Goal: Transaction & Acquisition: Register for event/course

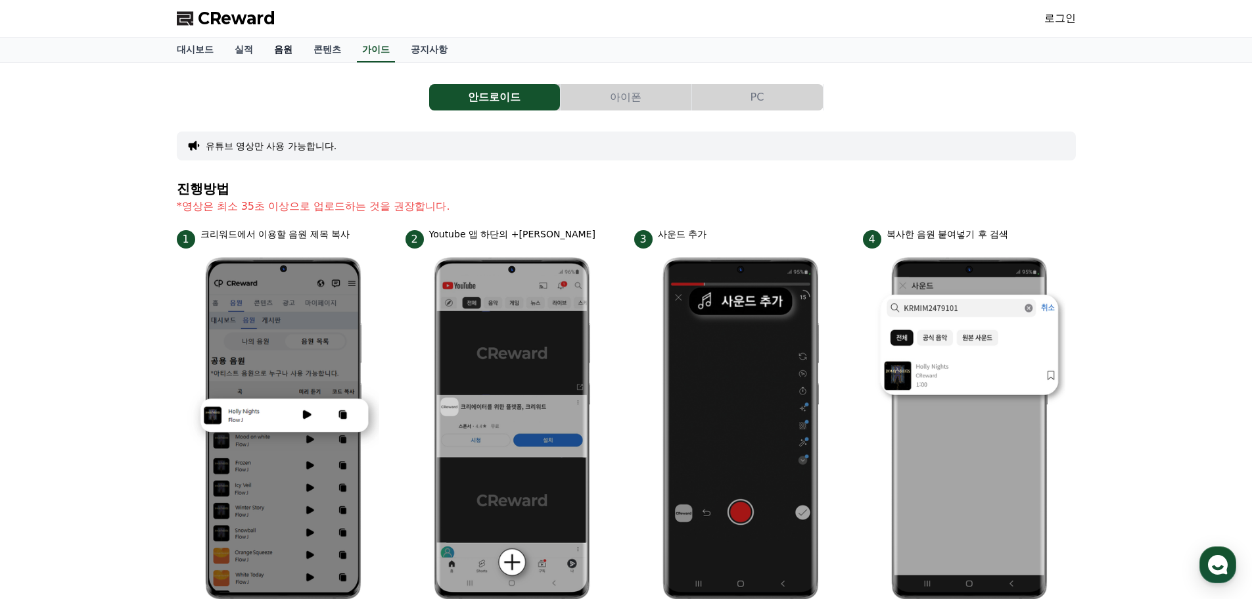
click at [279, 50] on link "음원" at bounding box center [283, 49] width 39 height 25
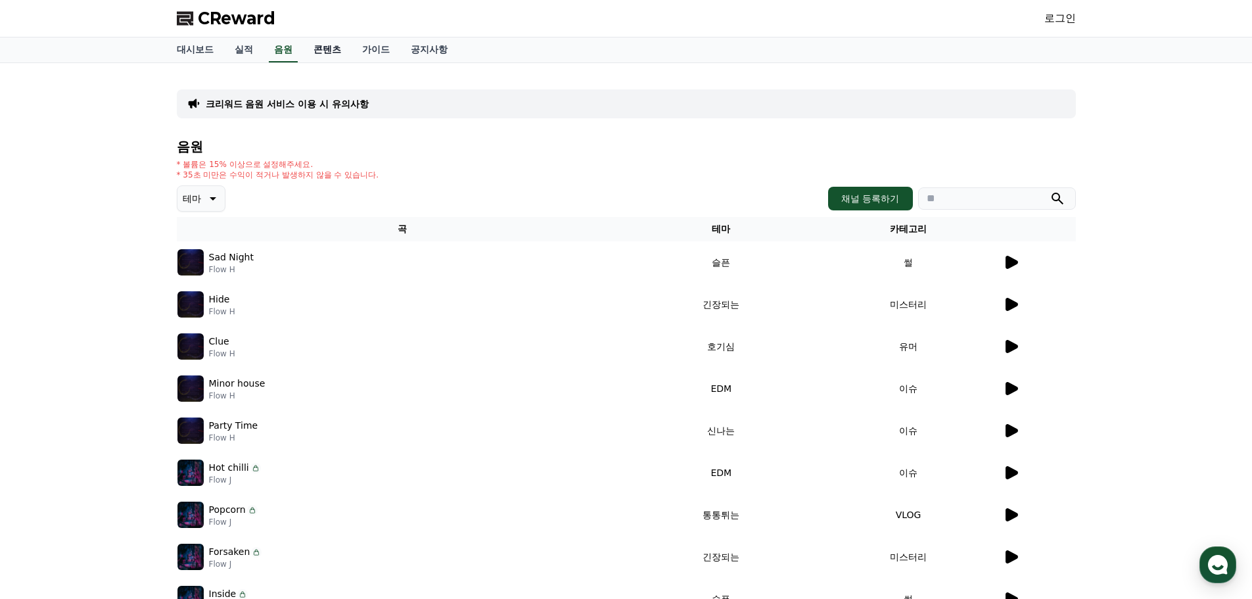
click at [329, 50] on link "콘텐츠" at bounding box center [327, 49] width 49 height 25
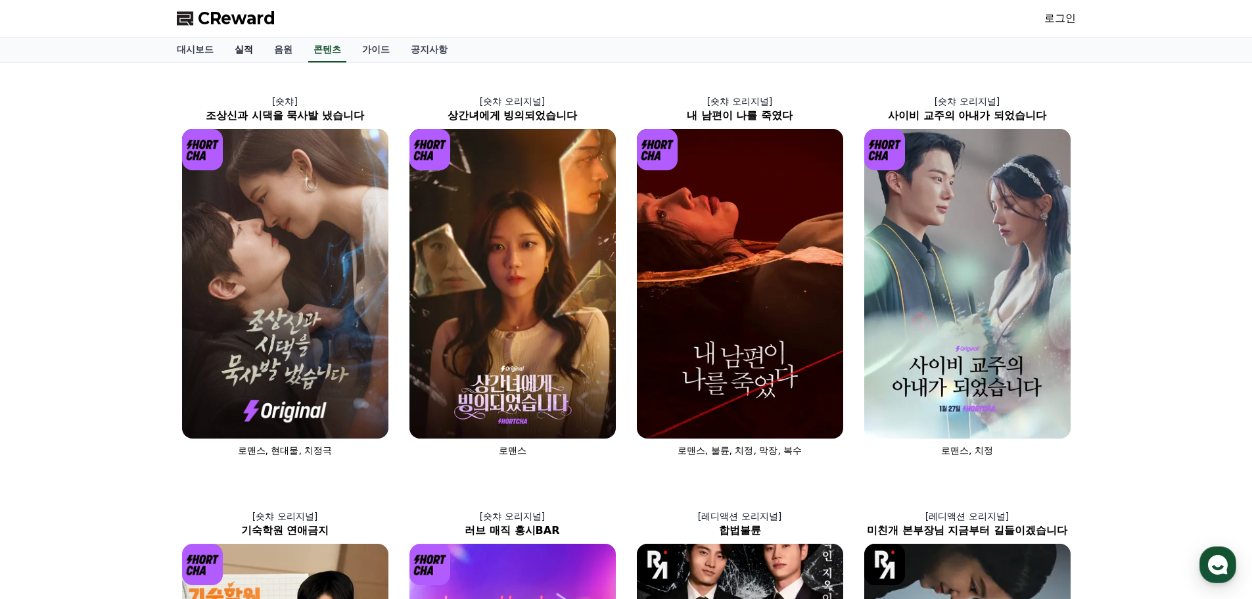
click at [242, 46] on link "실적" at bounding box center [243, 49] width 39 height 25
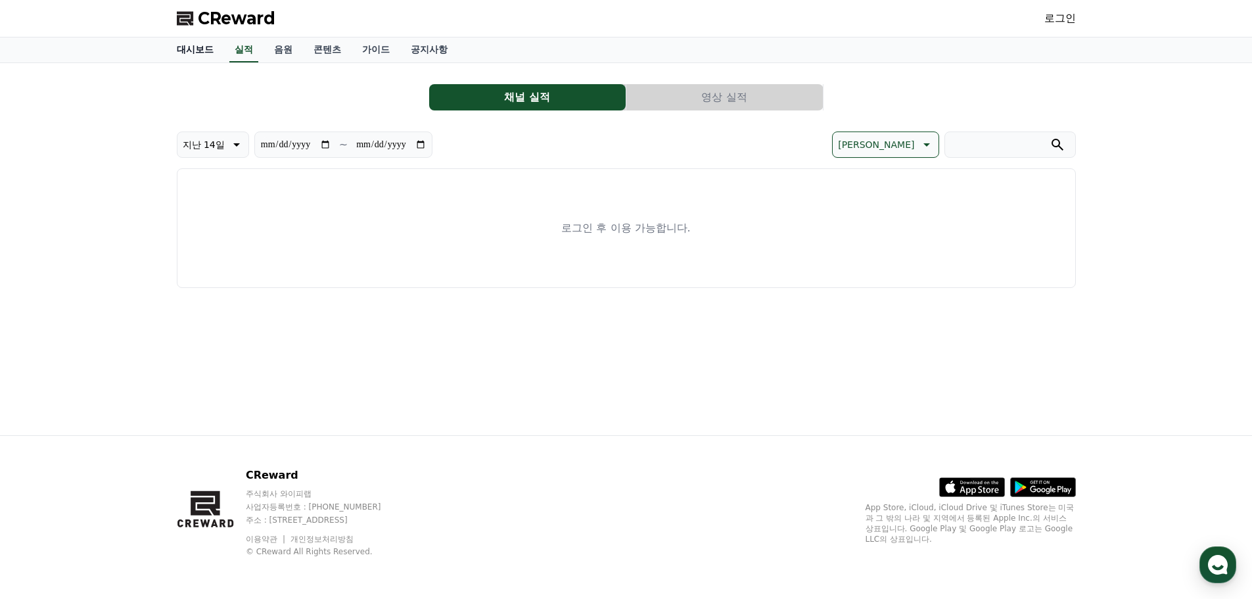
click at [195, 47] on link "대시보드" at bounding box center [195, 49] width 58 height 25
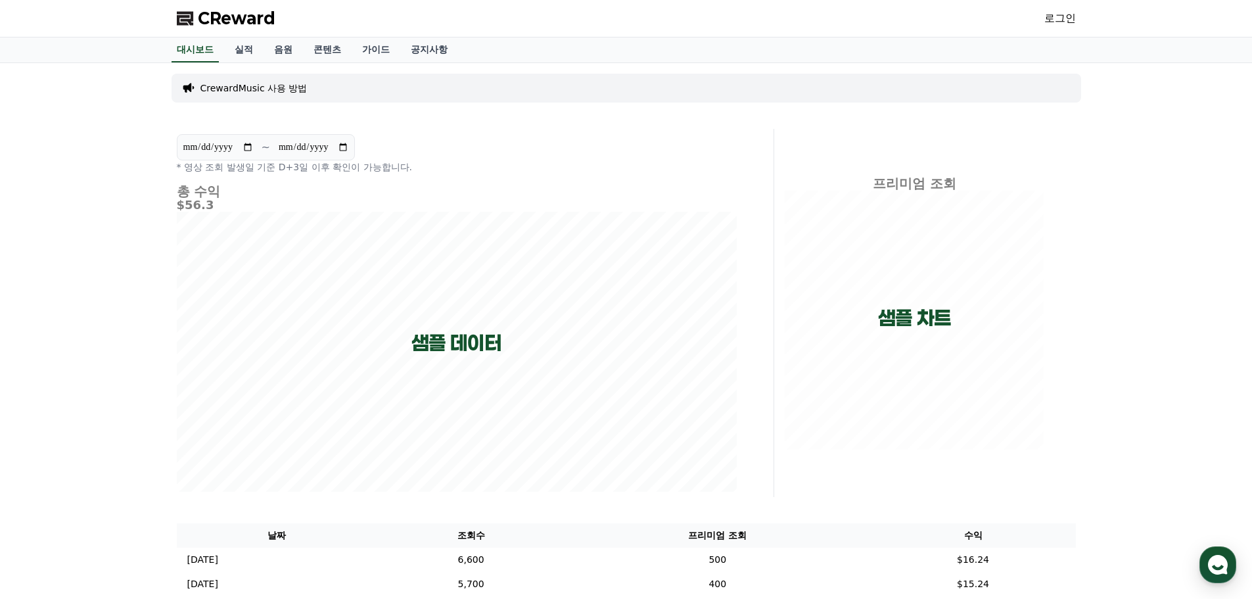
click at [274, 85] on p "CrewardMusic 사용 방법" at bounding box center [253, 87] width 107 height 13
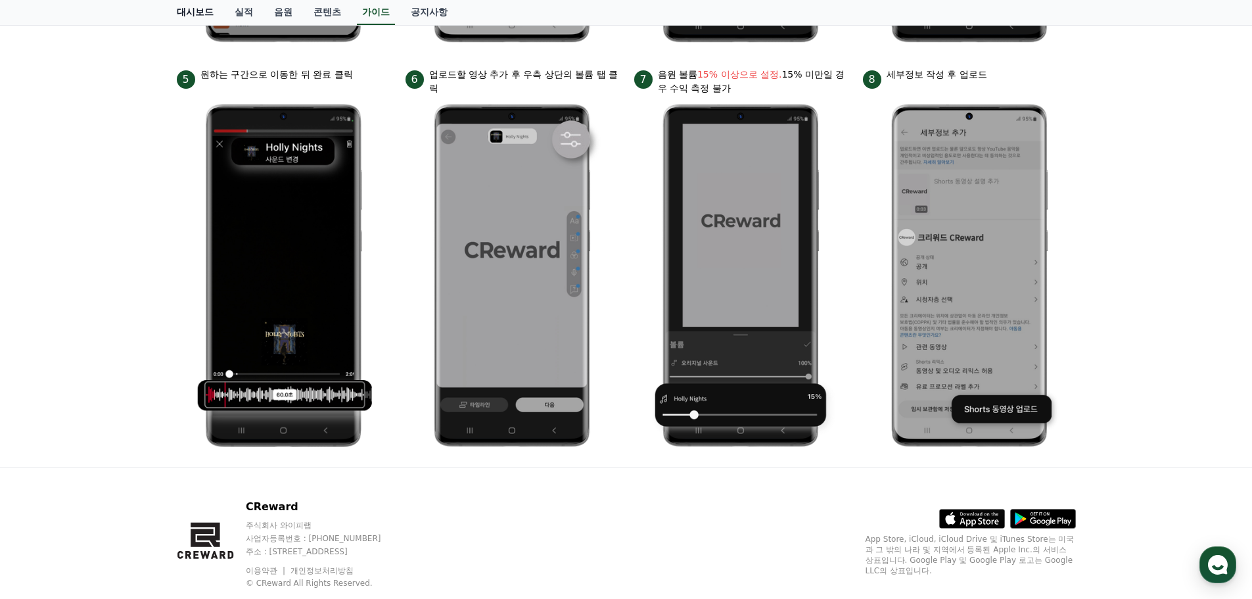
scroll to position [589, 0]
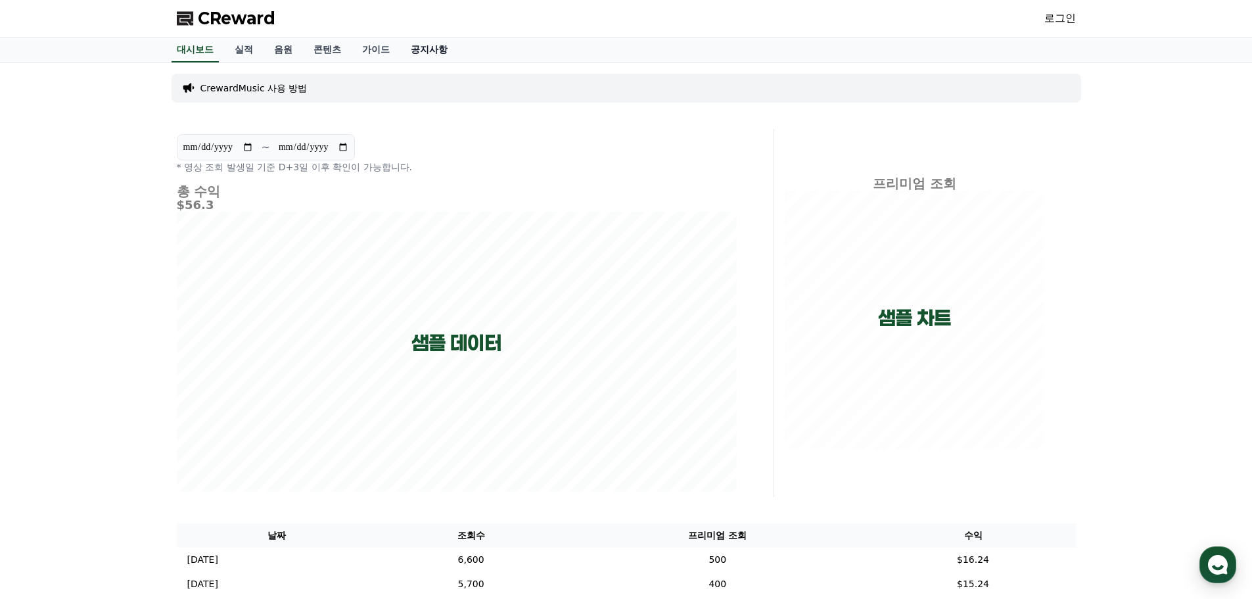
click at [436, 45] on link "공지사항" at bounding box center [429, 49] width 58 height 25
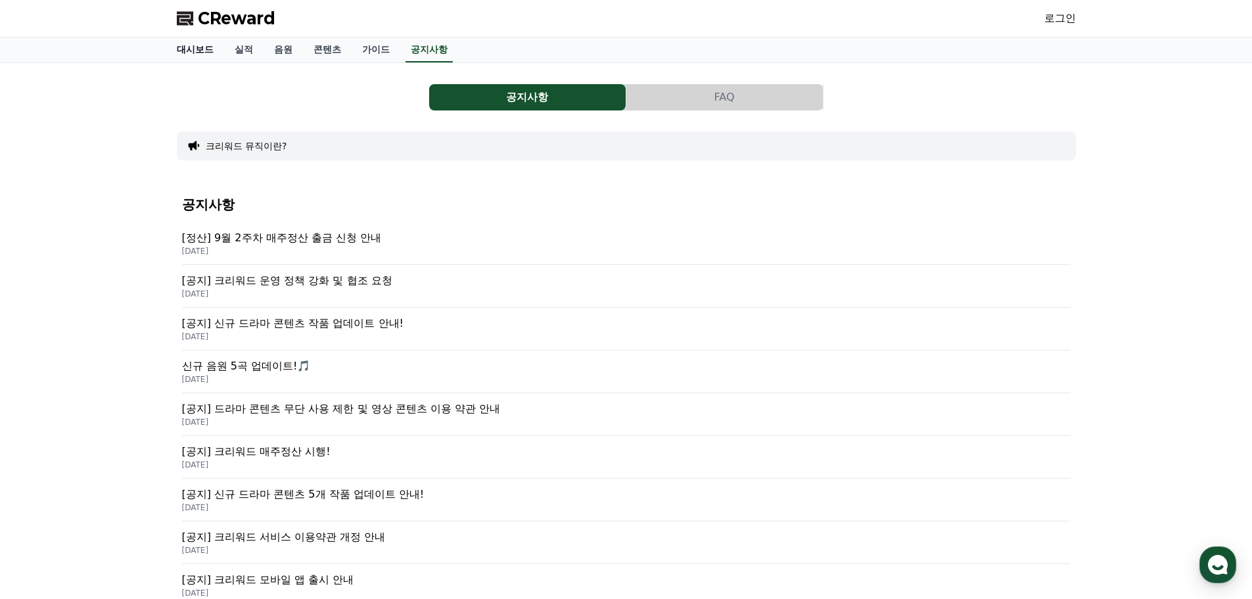
click at [202, 51] on link "대시보드" at bounding box center [195, 49] width 58 height 25
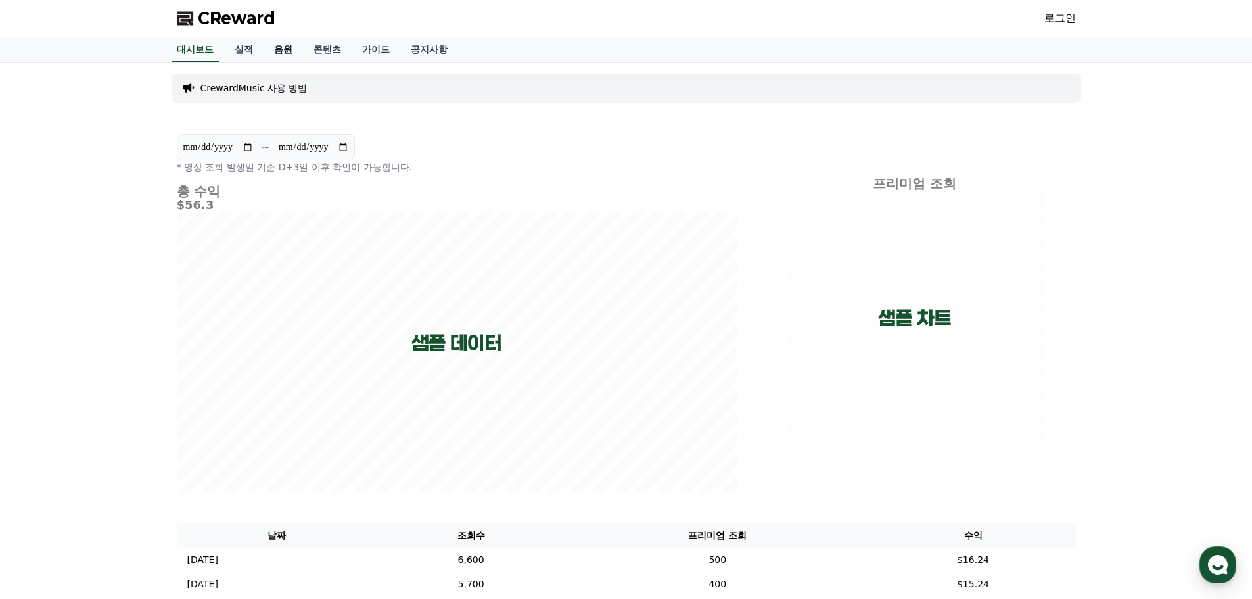
drag, startPoint x: 278, startPoint y: 52, endPoint x: 290, endPoint y: 53, distance: 12.5
click at [278, 52] on link "음원" at bounding box center [283, 49] width 39 height 25
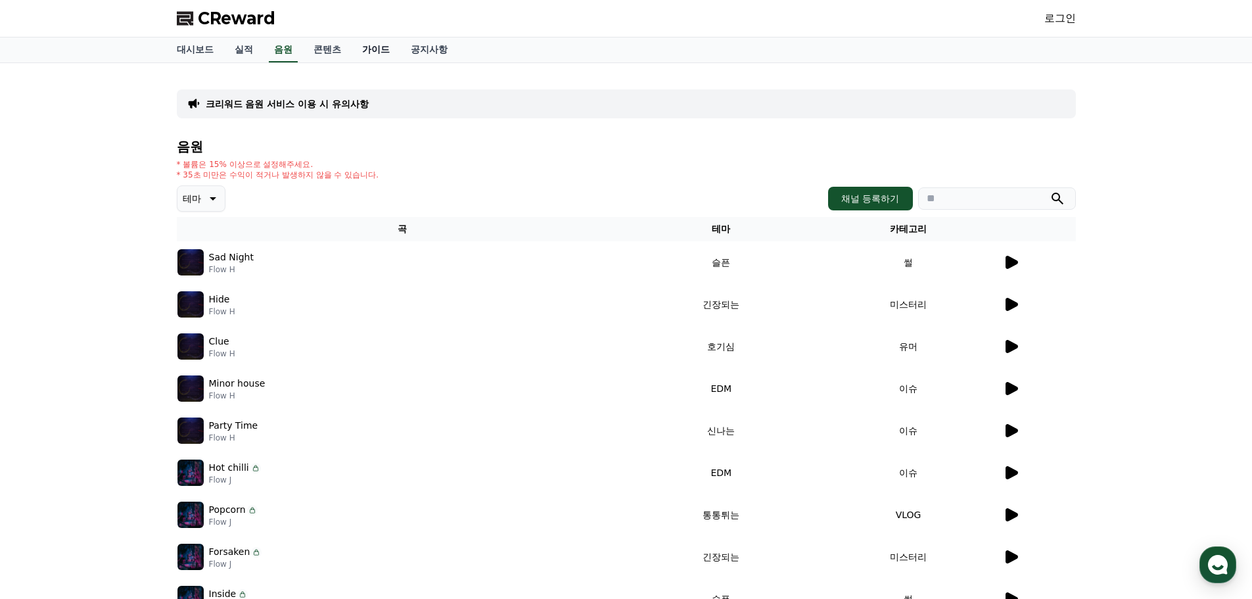
click at [388, 47] on link "가이드" at bounding box center [376, 49] width 49 height 25
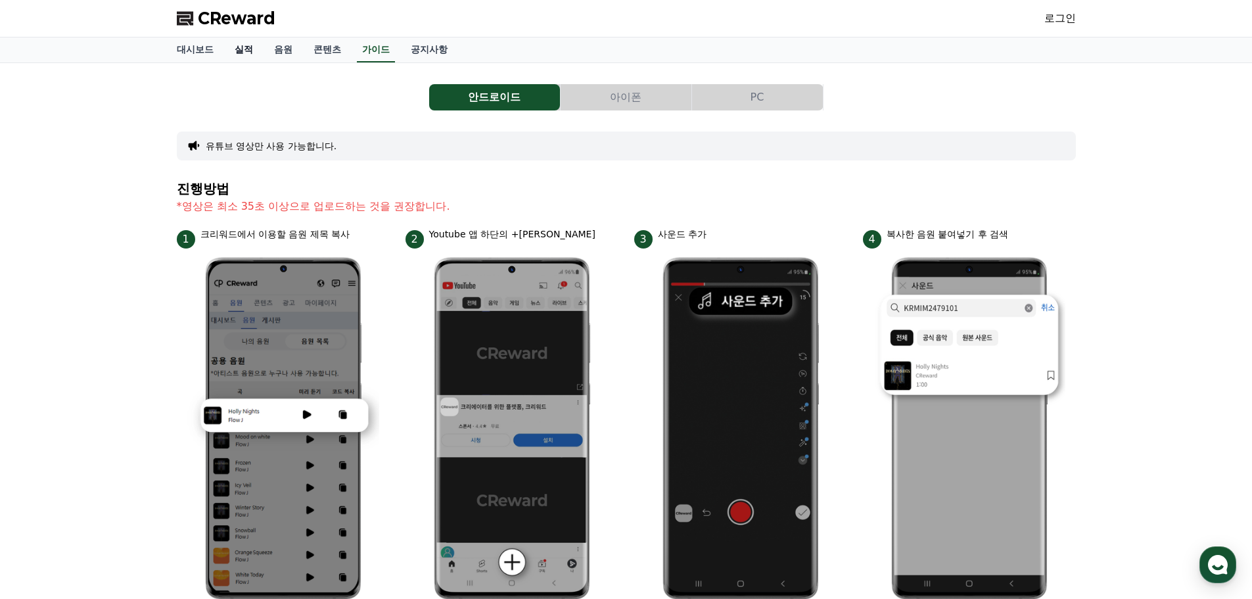
click at [245, 48] on link "실적" at bounding box center [243, 49] width 39 height 25
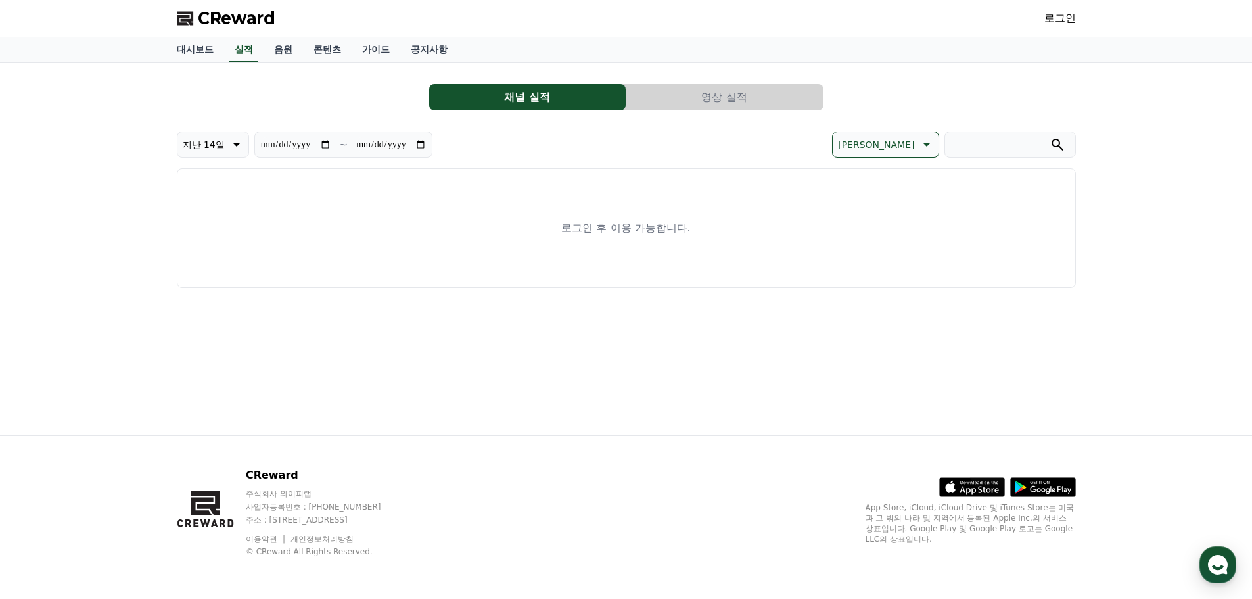
click at [558, 98] on button "채널 실적" at bounding box center [527, 97] width 197 height 26
click at [371, 47] on link "가이드" at bounding box center [376, 49] width 49 height 25
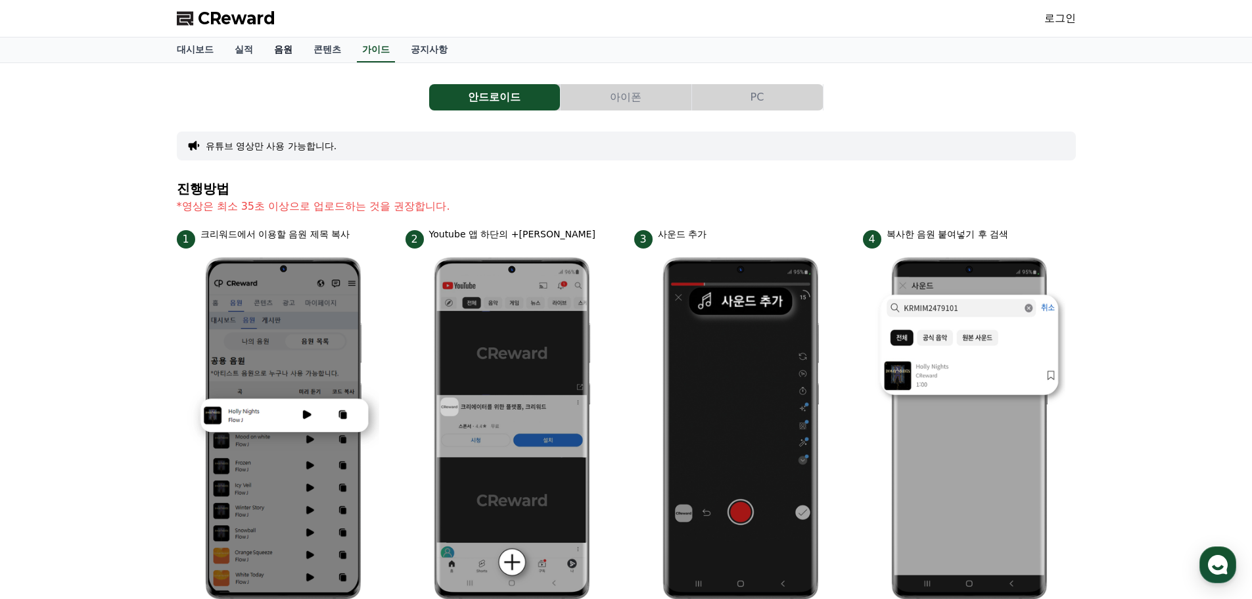
click at [286, 50] on link "음원" at bounding box center [283, 49] width 39 height 25
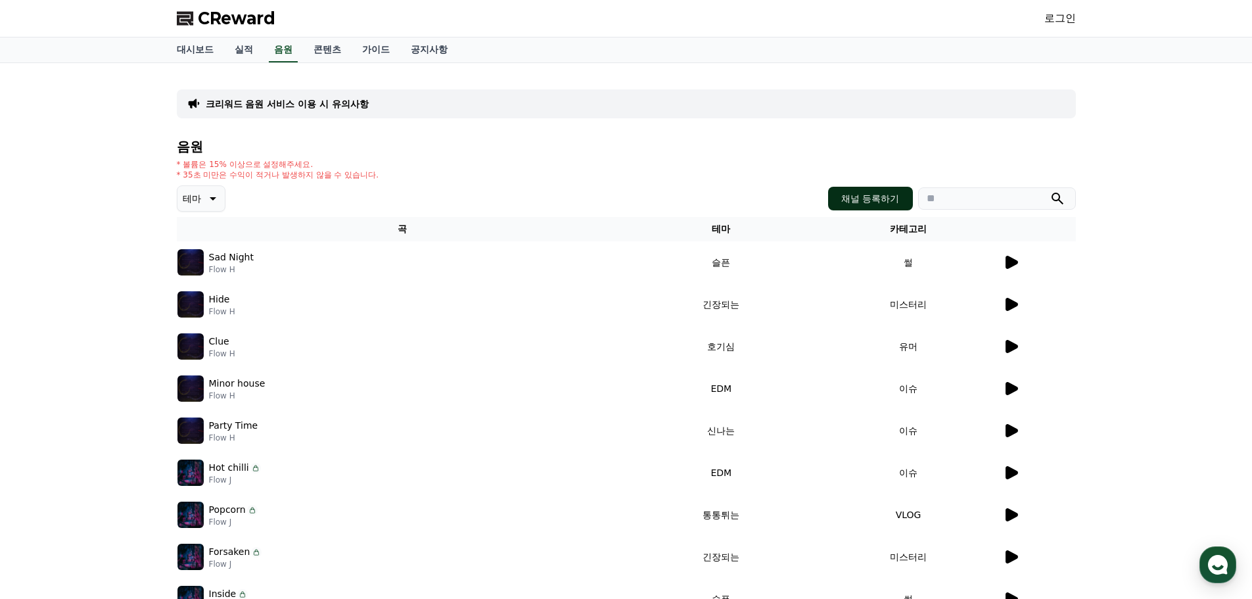
click at [860, 189] on button "채널 등록하기" at bounding box center [870, 199] width 84 height 24
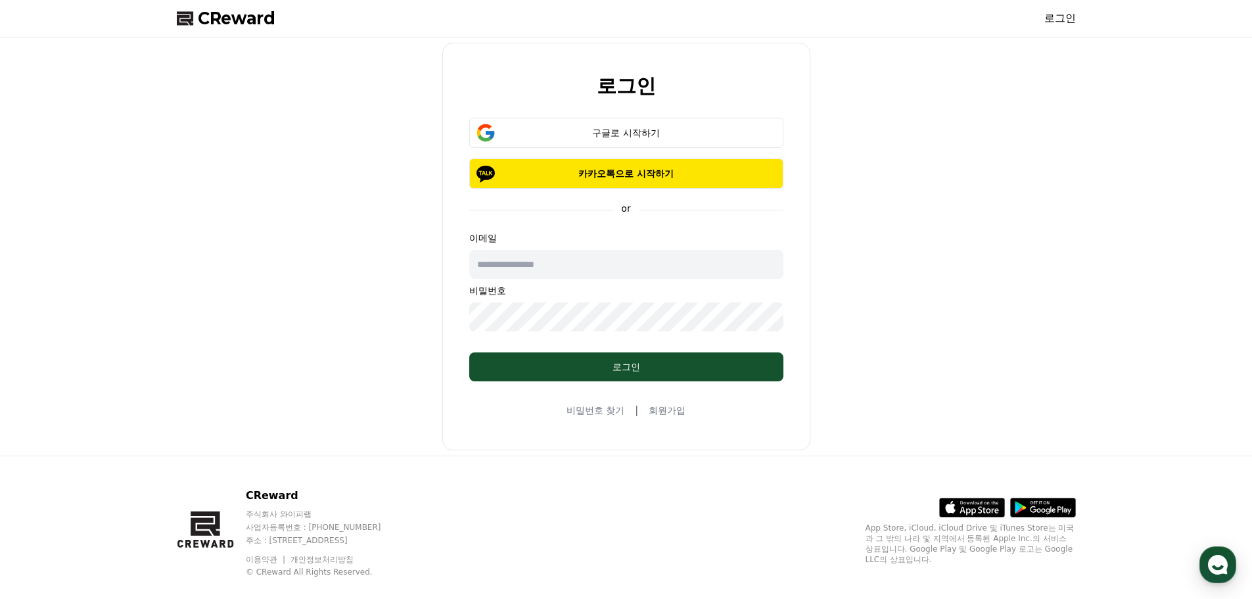
click at [675, 415] on link "회원가입" at bounding box center [667, 410] width 37 height 13
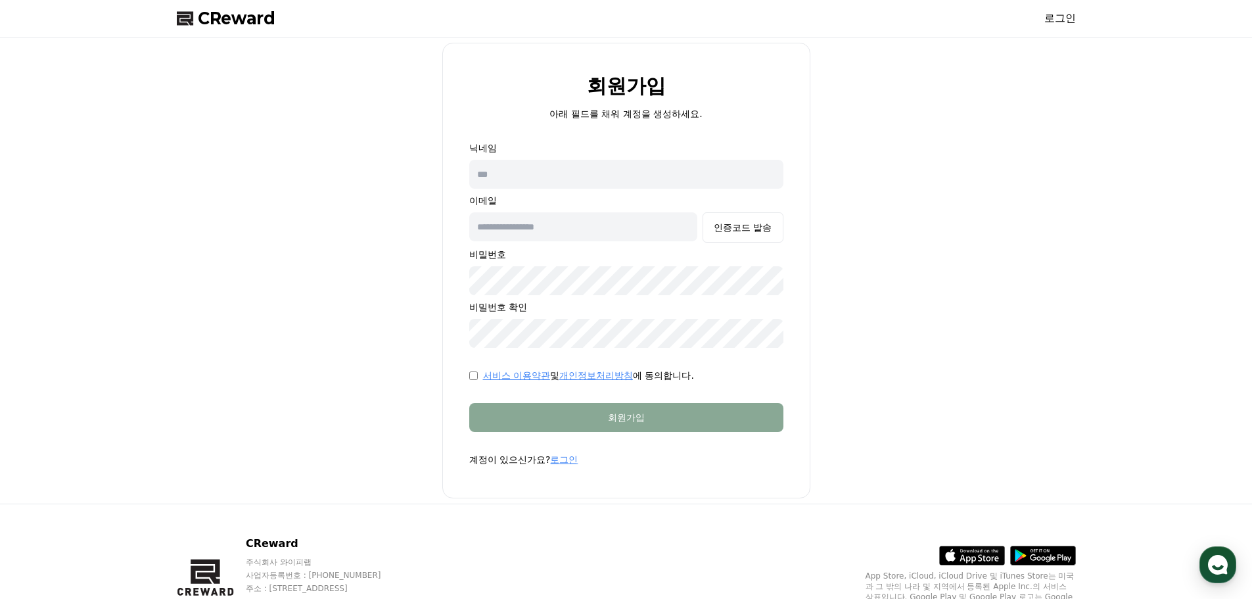
click at [525, 379] on link "서비스 이용약관" at bounding box center [516, 375] width 67 height 11
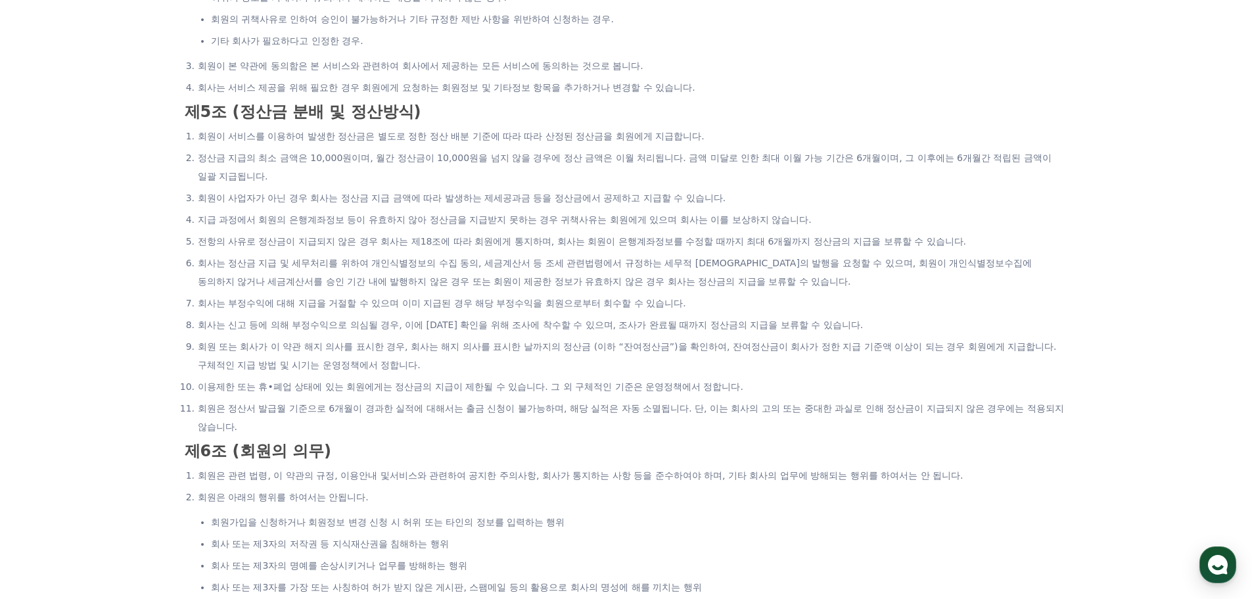
scroll to position [854, 0]
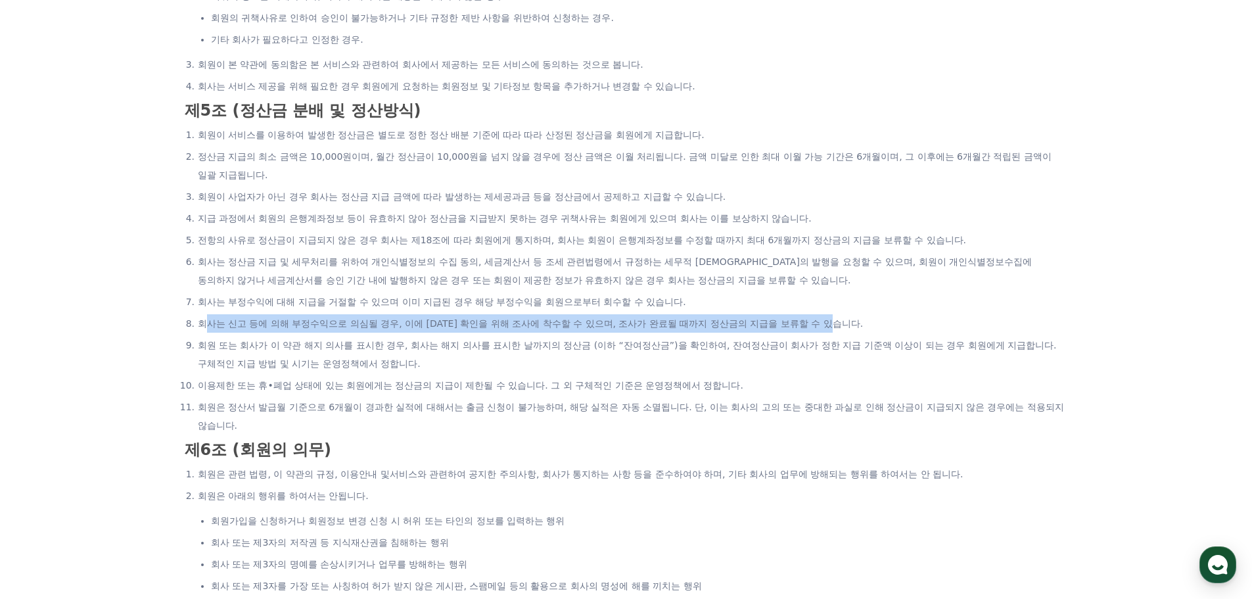
drag, startPoint x: 203, startPoint y: 321, endPoint x: 879, endPoint y: 329, distance: 675.7
click at [879, 329] on li "회사는 신고 등에 의해 부정수익으로 의심될 경우, 이에 [DATE] 확인을 위해 조사에 착수할 수 있으며, 조사가 완료될 때까지 정산금의 지급…" at bounding box center [633, 323] width 870 height 18
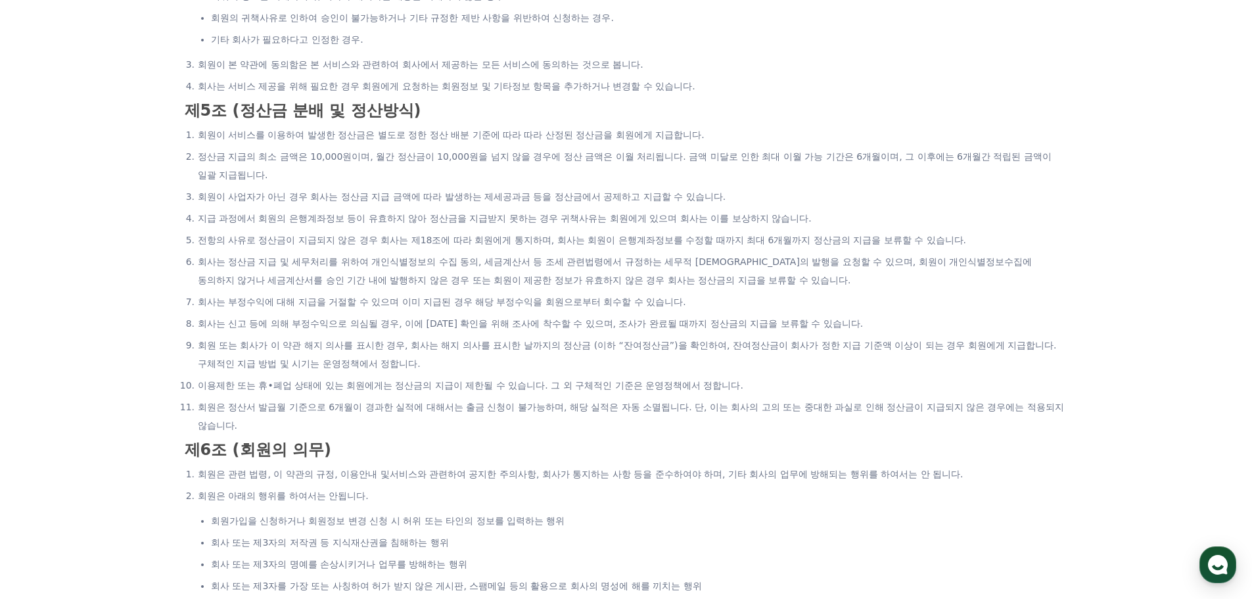
click at [438, 182] on li "정산금 지급의 최소 금액은 10,000원이며, 월간 정산금이 10,000원을 넘지 않을 경우에 정산 금액은 이월 처리됩니다. 금액 미달로 인한…" at bounding box center [633, 165] width 870 height 37
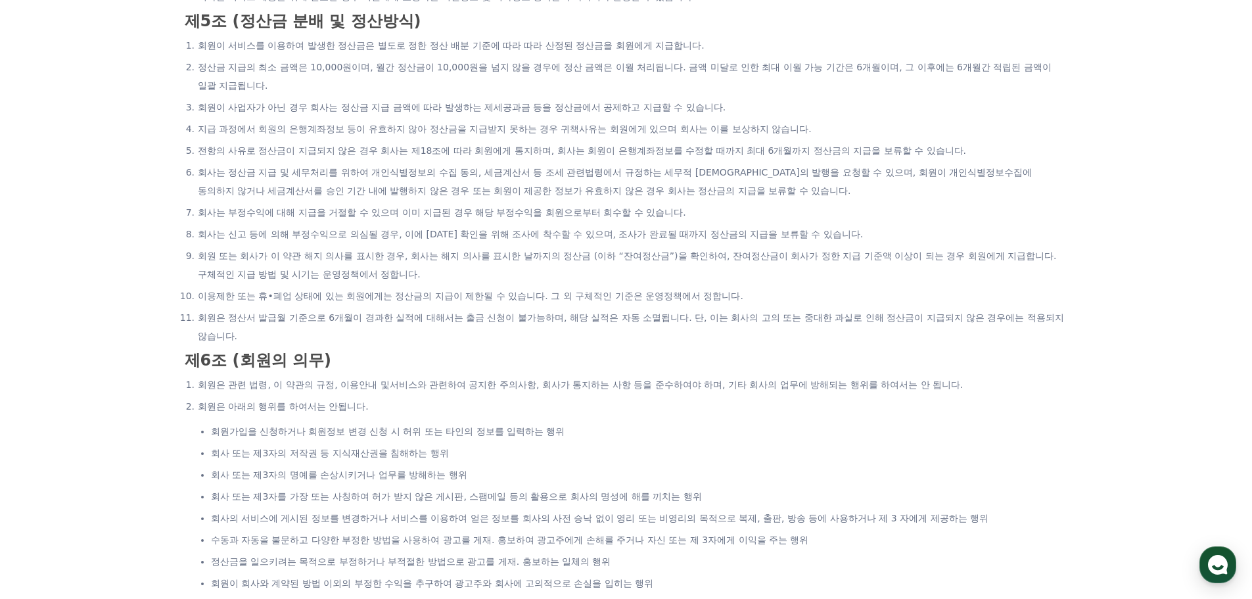
scroll to position [920, 0]
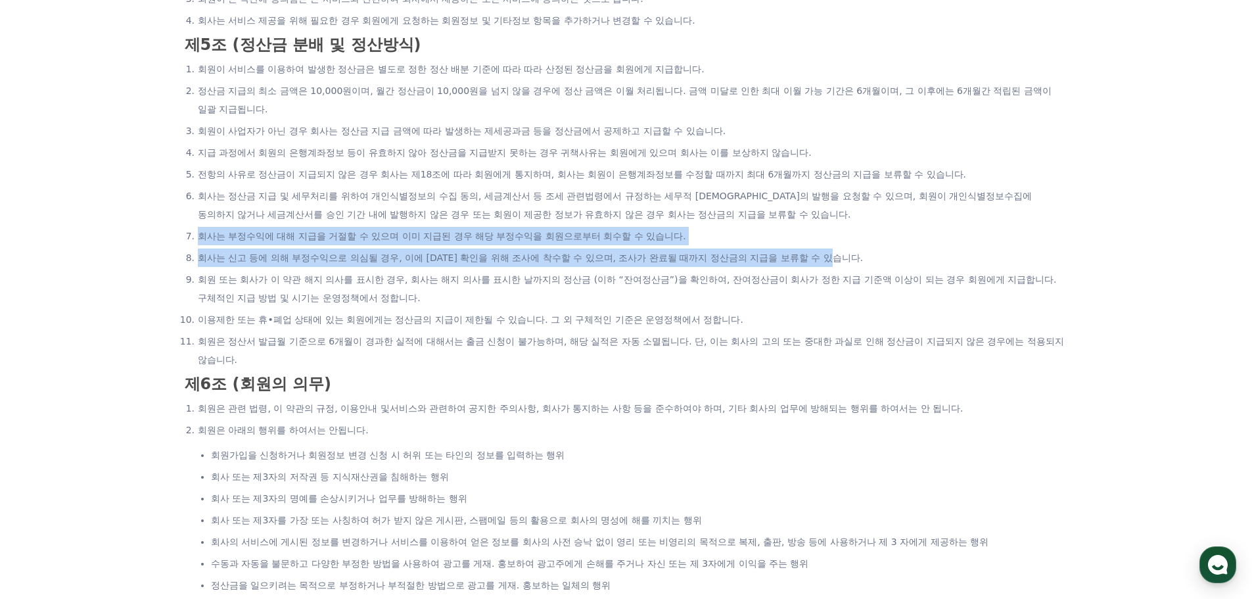
drag, startPoint x: 187, startPoint y: 235, endPoint x: 875, endPoint y: 261, distance: 688.6
click at [875, 261] on ol "회원이 서비스를 이용하여 발생한 정산금은 별도로 정한 정산 배분 기준에 따라 따라 산정된 정산금을 회원에게 지급합니다. 정산금 지급의 최소 금…" at bounding box center [626, 214] width 883 height 309
copy ol "회사는 부정수익에 대해 지급을 거절할 수 있으며 이미 지급된 경우 해당 부정수익을 회원으로부터 회수할 수 있습니다. 회사는 신고 등에 의해 부…"
click at [881, 252] on li "회사는 신고 등에 의해 부정수익으로 의심될 경우, 이에 [DATE] 확인을 위해 조사에 착수할 수 있으며, 조사가 완료될 때까지 정산금의 지급…" at bounding box center [633, 257] width 870 height 18
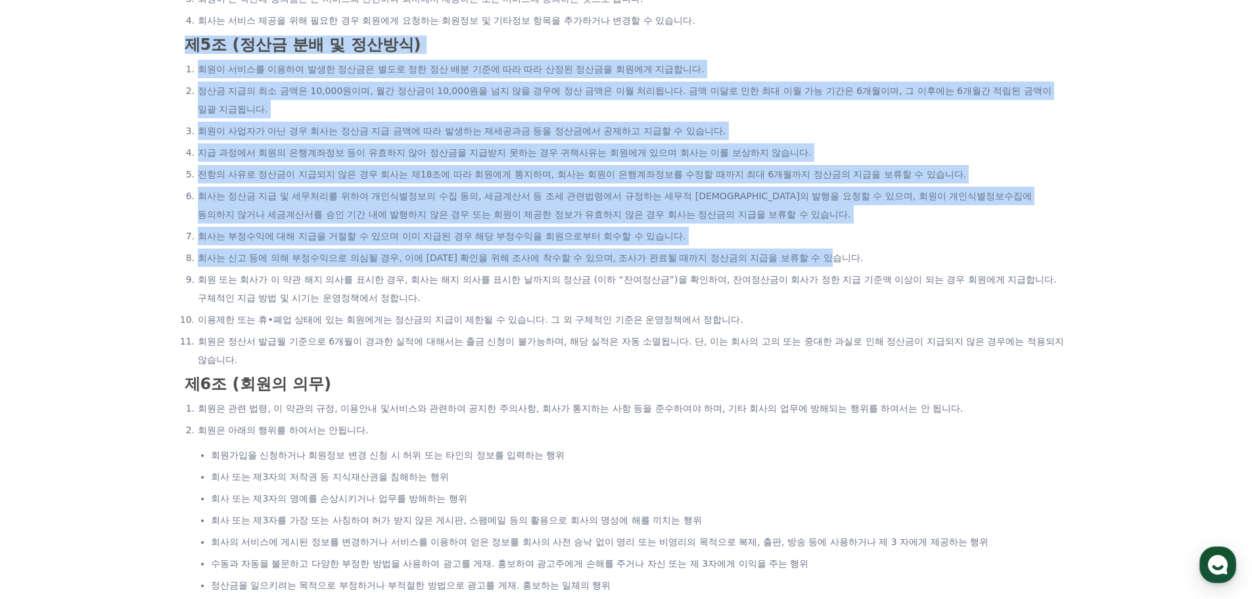
drag, startPoint x: 871, startPoint y: 259, endPoint x: 181, endPoint y: 43, distance: 723.0
copy div "l8i (dol si a cons) adi elit sedd eiu temp inc ut la et dol ma al eni admi veni…"
click at [695, 219] on li "회사는 정산금 지급 및 세무처리를 위하여 개인식별정보의 수집 동의, 세금계산서 등 조세 관련법령에서 규정하는 세무적 [DEMOGRAPHIC_D…" at bounding box center [633, 205] width 870 height 37
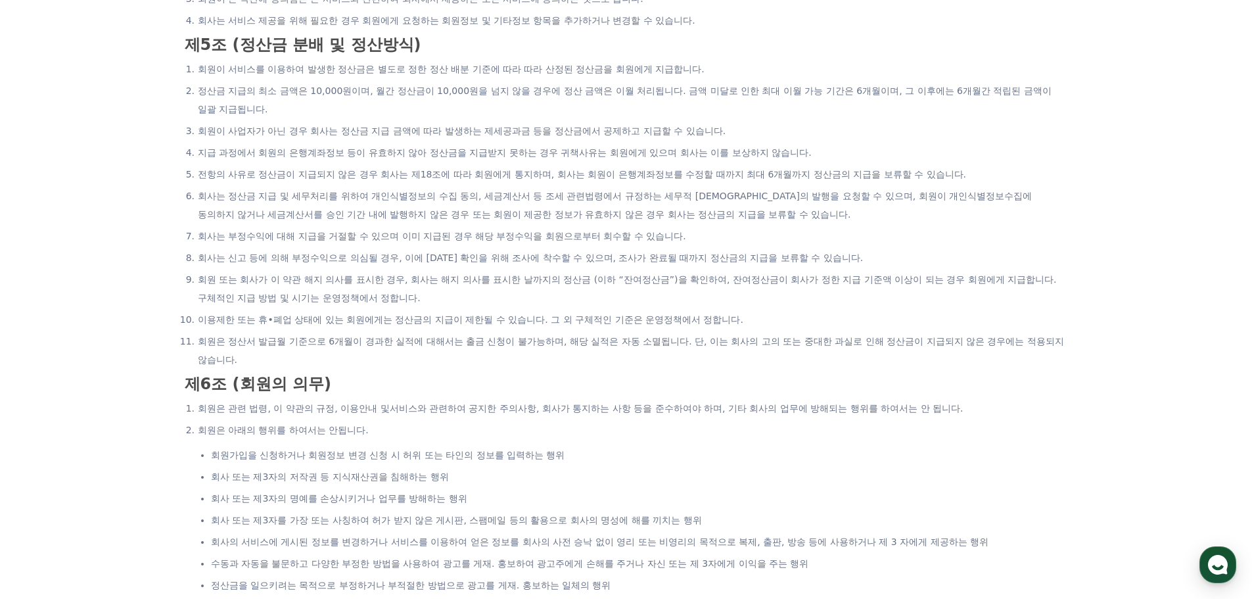
click at [873, 235] on li "회사는 부정수익에 대해 지급을 거절할 수 있으며 이미 지급된 경우 해당 부정수익을 회원으로부터 회수할 수 있습니다." at bounding box center [633, 236] width 870 height 18
click at [768, 300] on li "회원 또는 회사가 이 약관 해지 의사를 표시한 경우, 회사는 해지 의사를 표시한 날까지의 정산금 (이하 “잔여정산금”)을 확인하여, 잔여정산금…" at bounding box center [633, 288] width 870 height 37
drag, startPoint x: 185, startPoint y: 195, endPoint x: 381, endPoint y: 252, distance: 203.6
click at [432, 260] on li "회사는 신고 등에 의해 부정수익으로 의심될 경우, 이에 [DATE] 확인을 위해 조사에 착수할 수 있으며, 조사가 완료될 때까지 정산금의 지급…" at bounding box center [633, 257] width 870 height 18
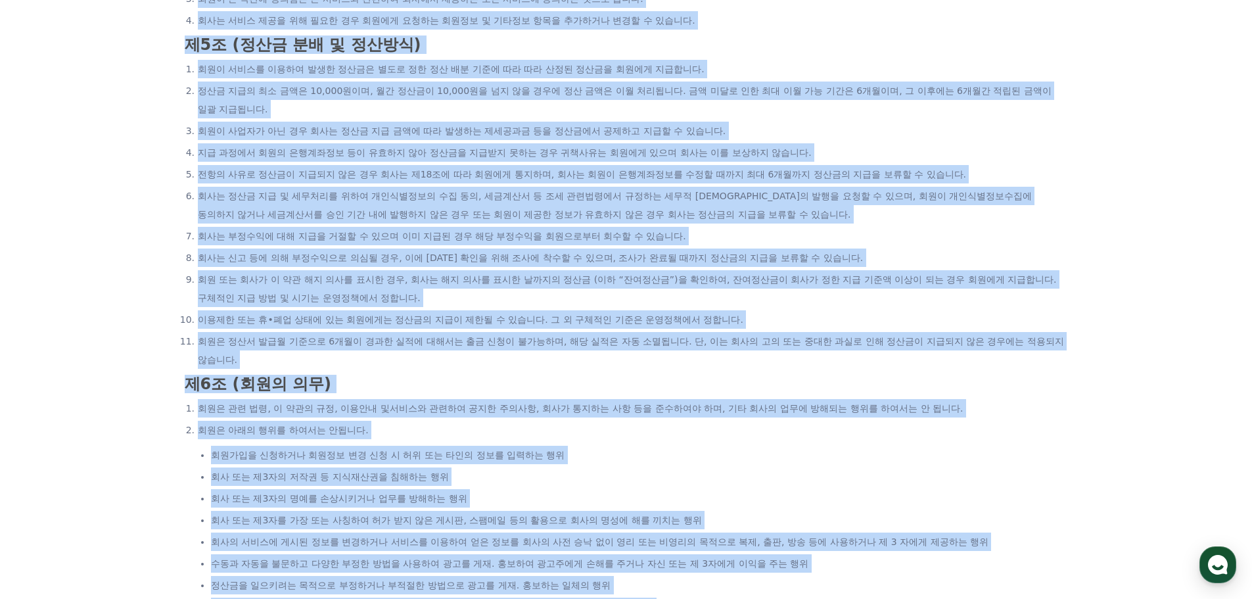
copy div "LOremip dol sita con adip e1s (do) e tem inci utla(et “do”)m aliq enim(ad “min”…"
click at [609, 292] on li "회원 또는 회사가 이 약관 해지 의사를 표시한 경우, 회사는 해지 의사를 표시한 날까지의 정산금 (이하 “잔여정산금”)을 확인하여, 잔여정산금…" at bounding box center [633, 288] width 870 height 37
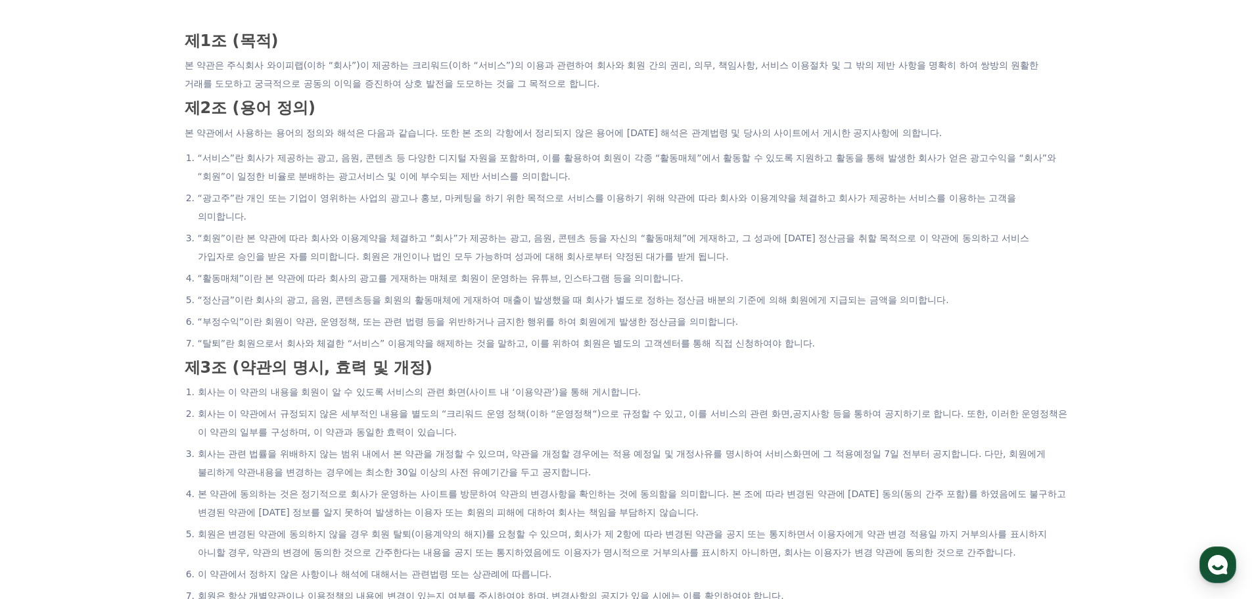
scroll to position [0, 0]
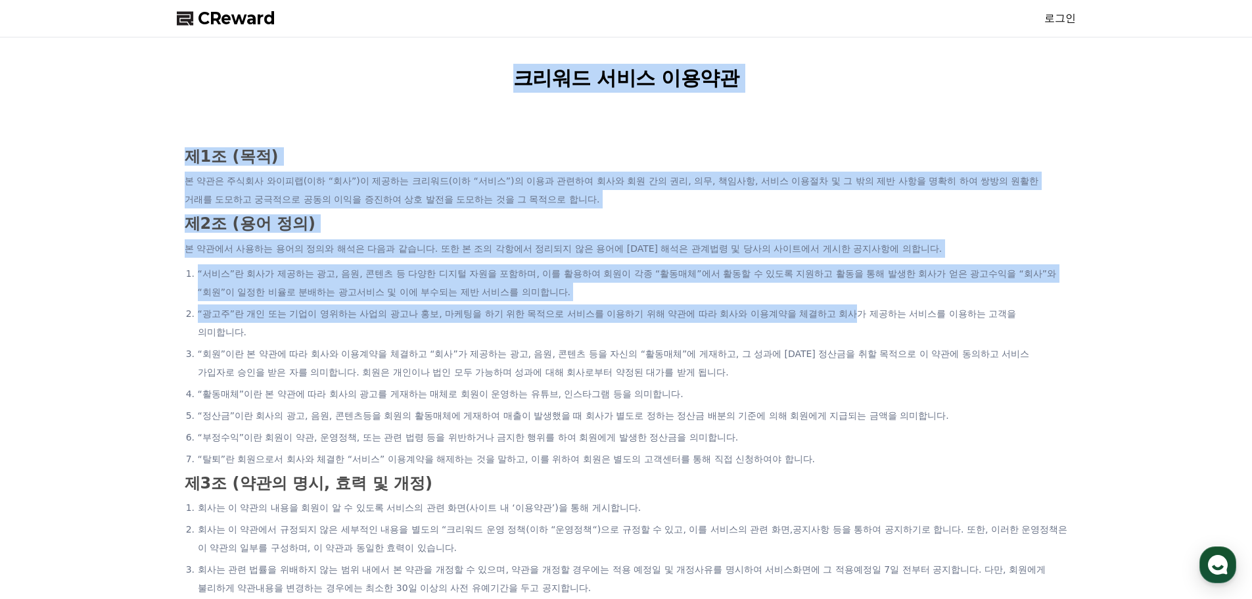
drag, startPoint x: 511, startPoint y: 52, endPoint x: 850, endPoint y: 306, distance: 423.4
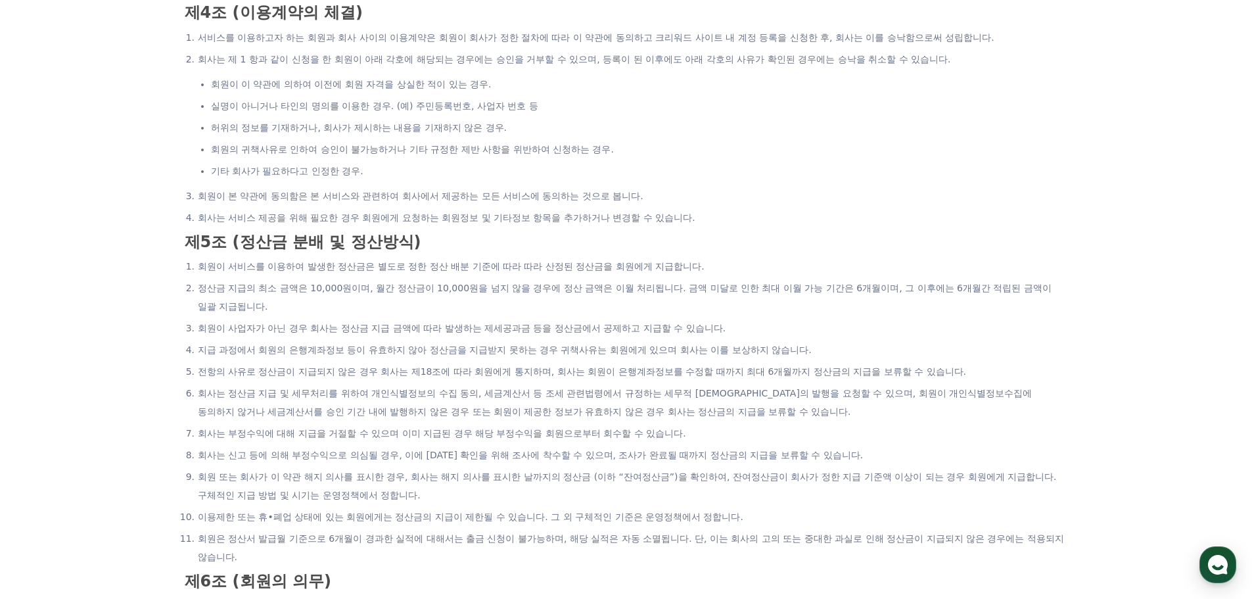
scroll to position [986, 0]
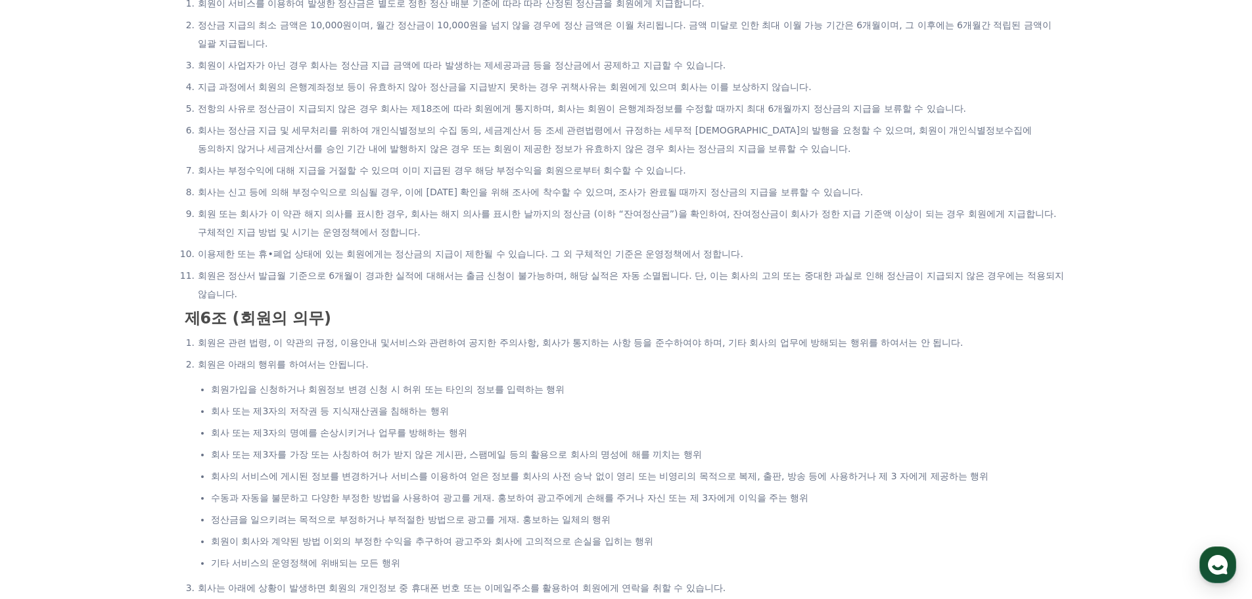
click at [237, 183] on li "회사는 신고 등에 의해 부정수익으로 의심될 경우, 이에 [DATE] 확인을 위해 조사에 착수할 수 있으며, 조사가 완료될 때까지 정산금의 지급…" at bounding box center [633, 192] width 870 height 18
drag, startPoint x: 187, startPoint y: 169, endPoint x: 310, endPoint y: 172, distance: 122.3
click at [310, 172] on li "회사는 부정수익에 대해 지급을 거절할 수 있으며 이미 지급된 경우 해당 부정수익을 회원으로부터 회수할 수 있습니다." at bounding box center [633, 170] width 870 height 18
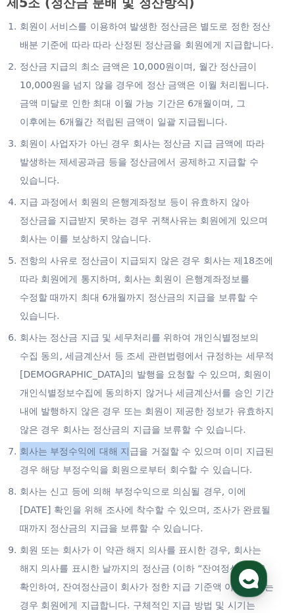
scroll to position [1971, 0]
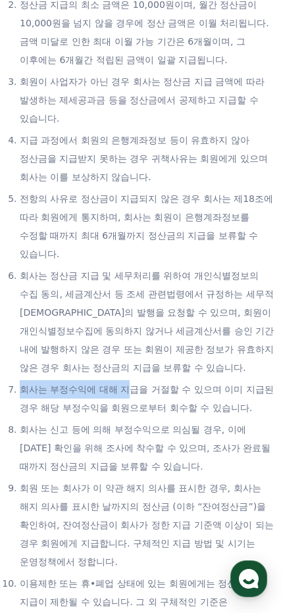
click at [232, 359] on li "회사는 정산금 지급 및 세무처리를 위하여 개인식별정보의 수집 동의, 세금계산서 등 조세 관련법령에서 규정하는 세무적 [DEMOGRAPHIC_D…" at bounding box center [148, 321] width 256 height 110
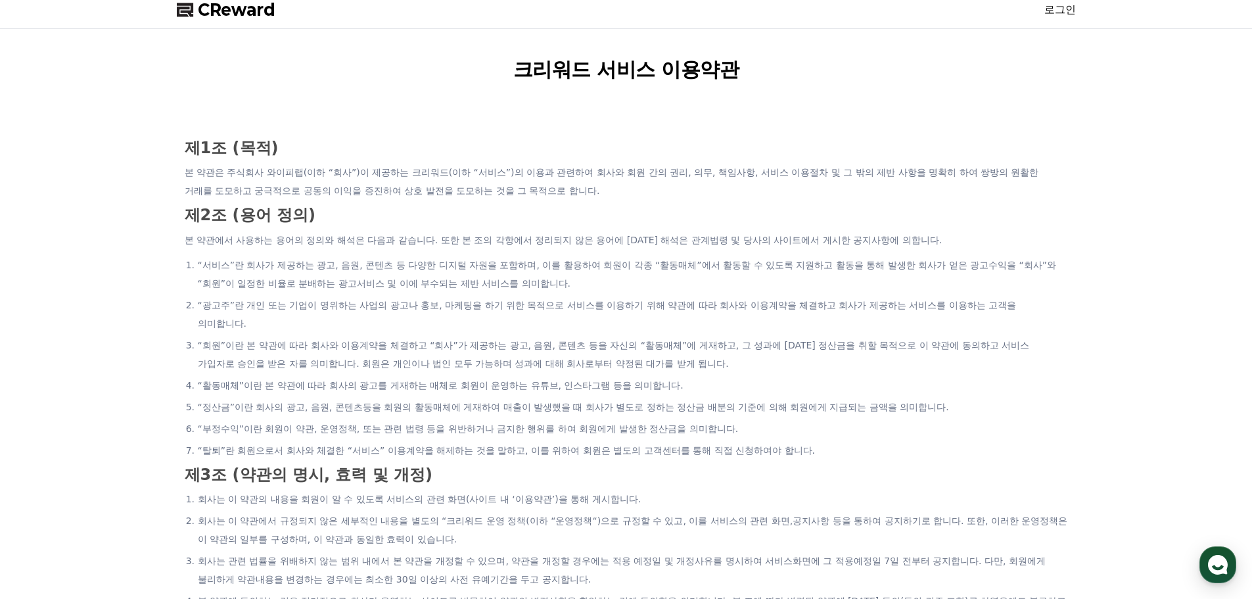
scroll to position [0, 0]
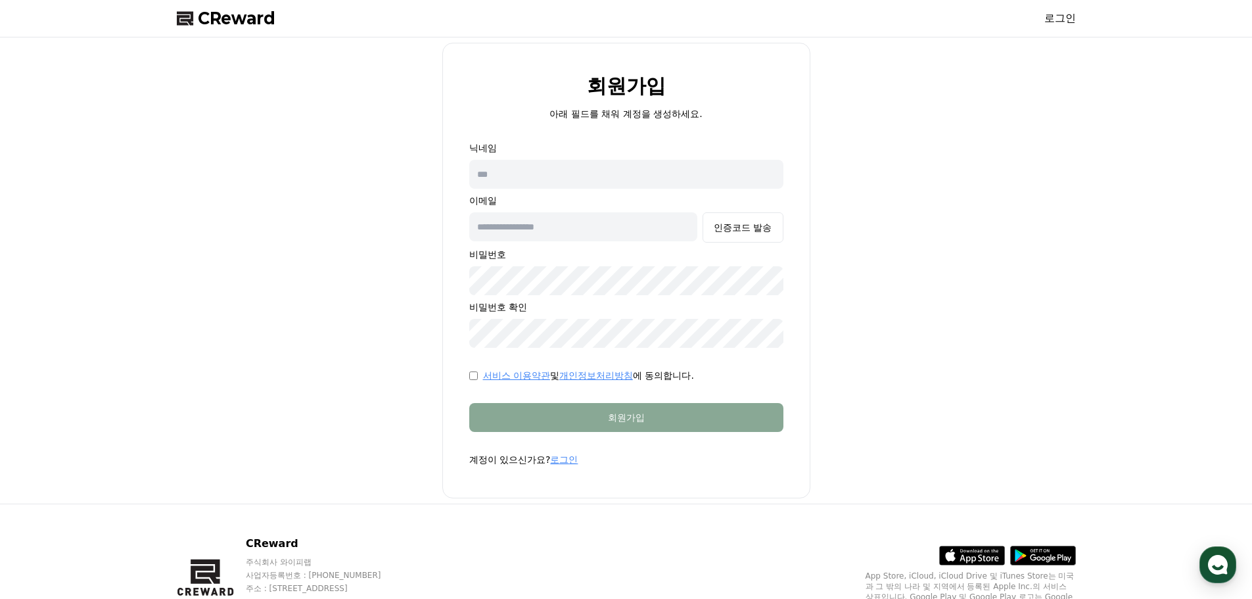
click at [529, 174] on input "text" at bounding box center [626, 174] width 314 height 29
type input "*********"
click at [526, 226] on input "text" at bounding box center [583, 226] width 229 height 29
type input "**********"
click at [620, 376] on link "개인정보처리방침" at bounding box center [596, 375] width 74 height 11
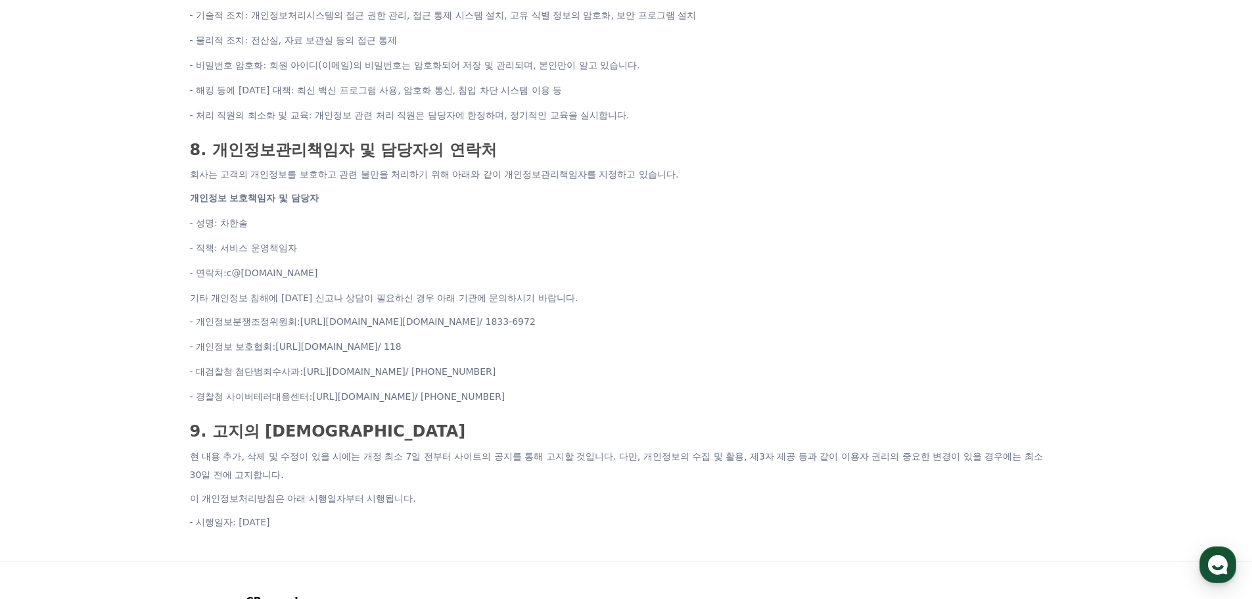
scroll to position [1631, 0]
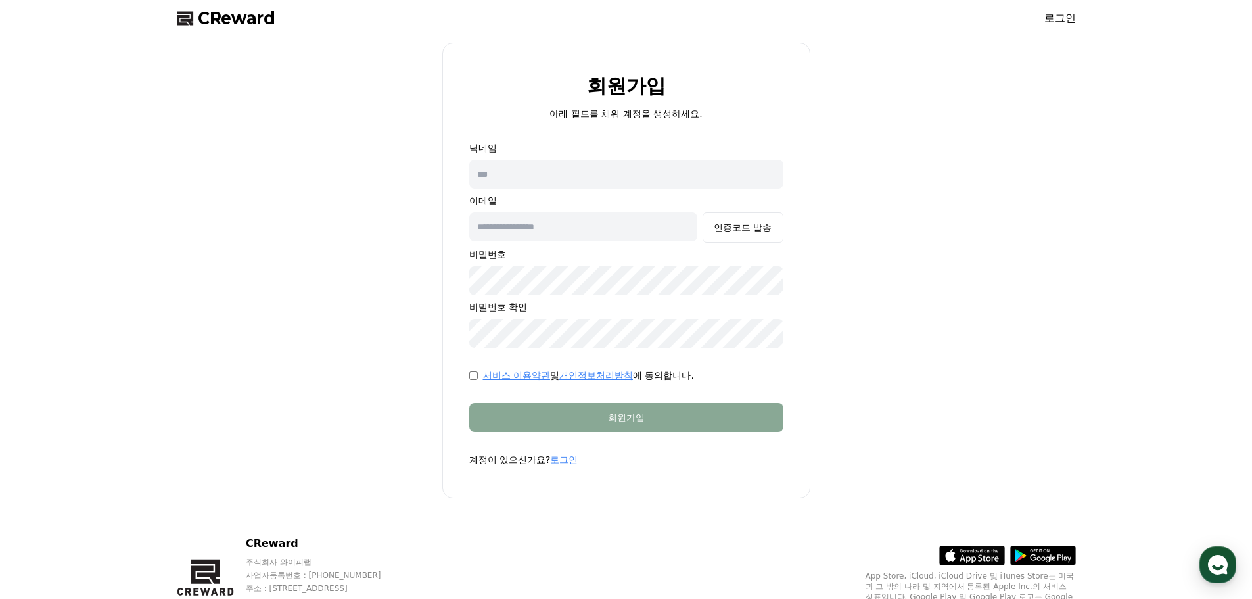
click at [557, 172] on input "text" at bounding box center [626, 174] width 314 height 29
type input "*********"
click at [546, 226] on input "text" at bounding box center [583, 226] width 229 height 29
type input "**********"
click at [749, 225] on div "인증코드 발송" at bounding box center [743, 227] width 58 height 13
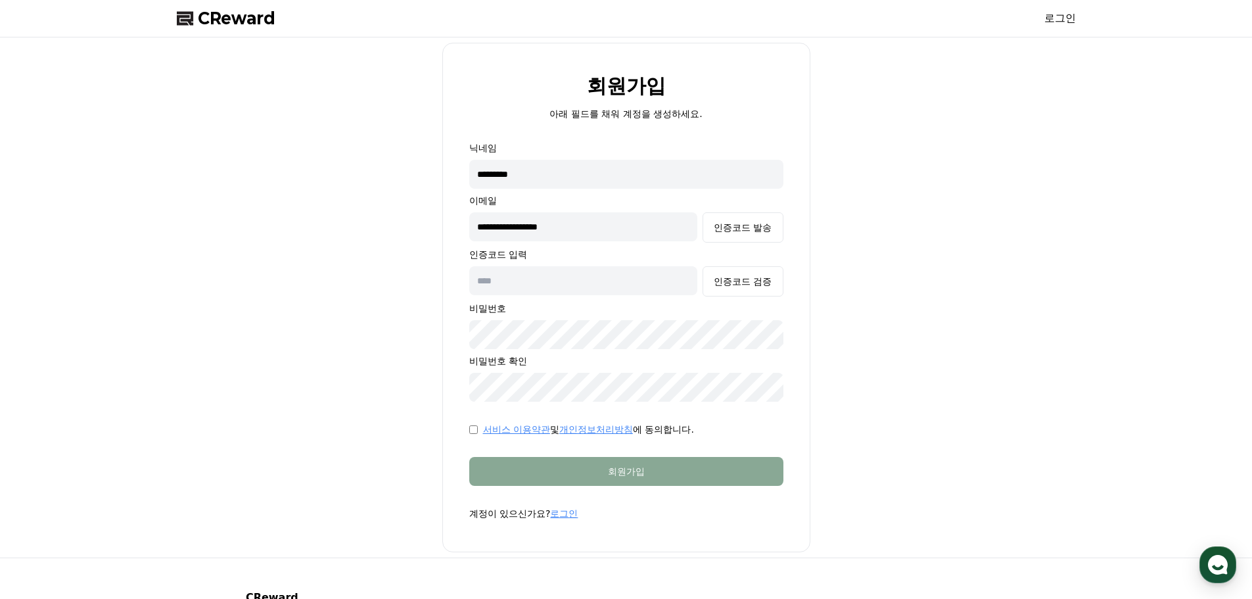
click at [536, 283] on input "text" at bounding box center [583, 280] width 229 height 29
paste input "******"
type input "******"
click at [749, 283] on div "인증코드 검증" at bounding box center [743, 281] width 58 height 13
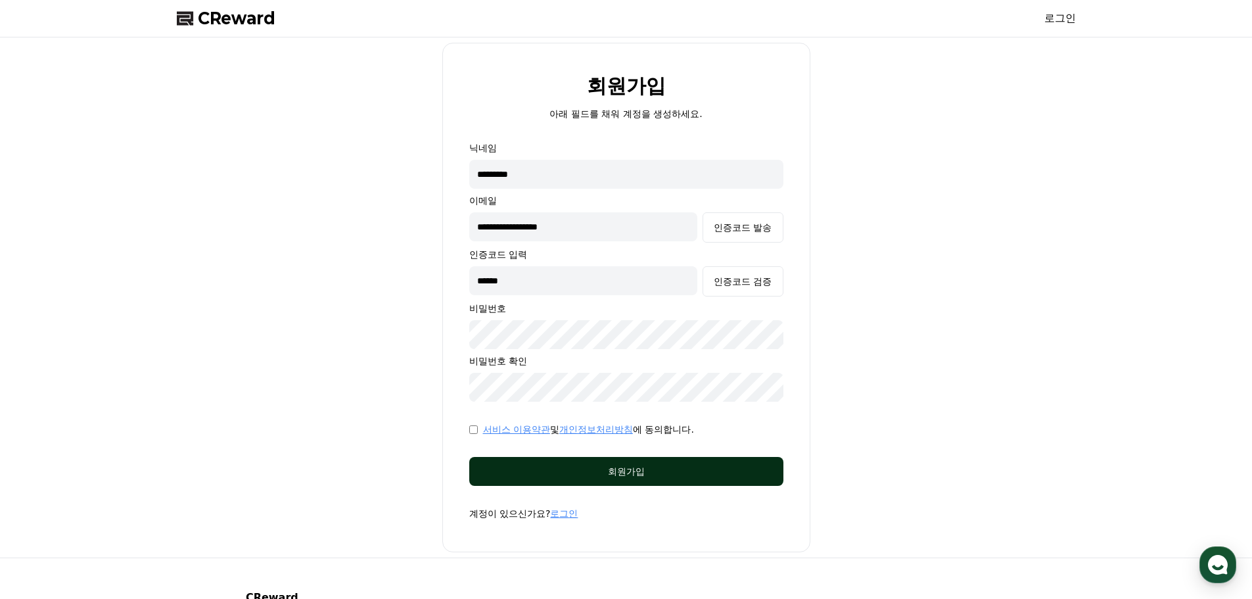
click at [532, 476] on div "회원가입" at bounding box center [627, 471] width 262 height 13
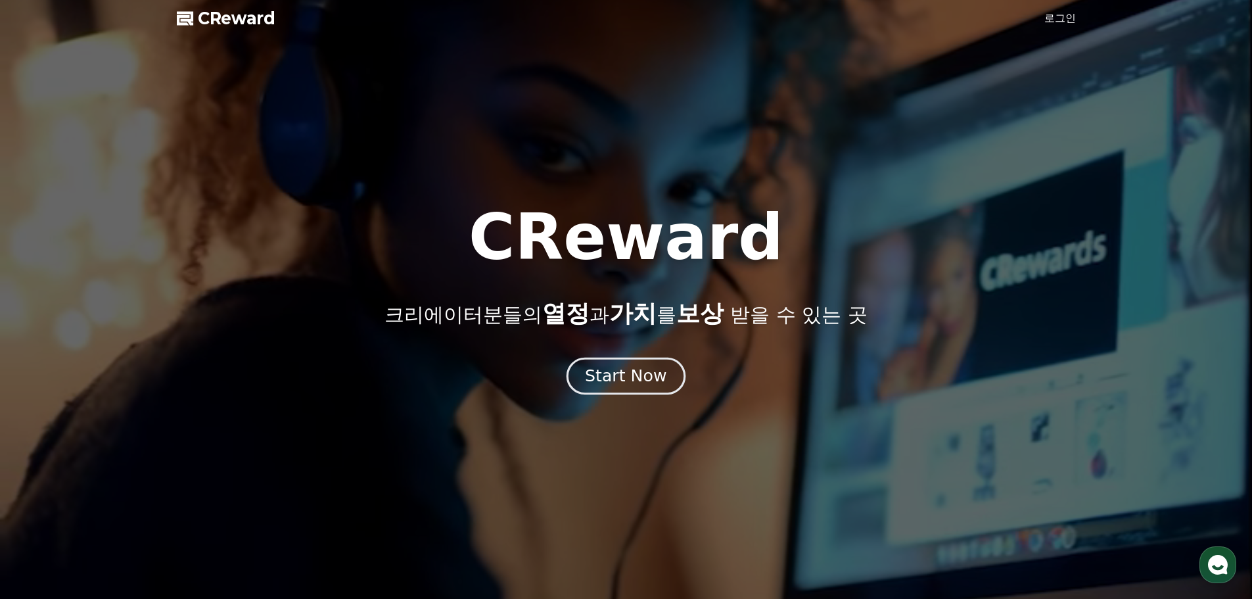
click at [624, 376] on div "Start Now" at bounding box center [625, 376] width 81 height 22
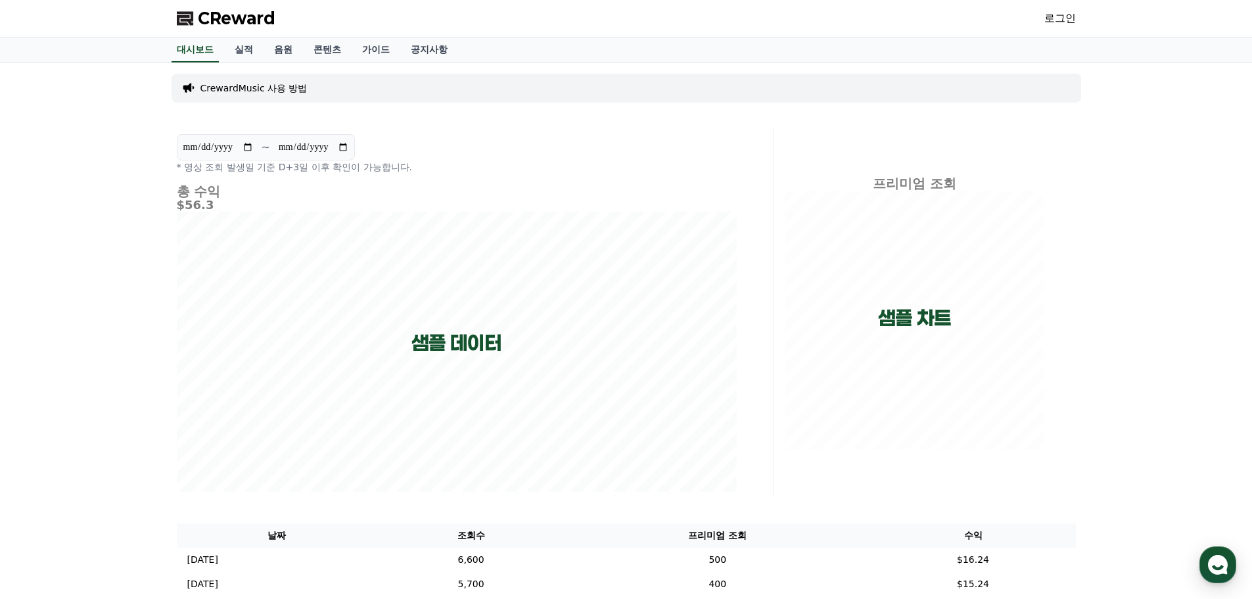
click at [1065, 18] on link "로그인" at bounding box center [1060, 19] width 32 height 16
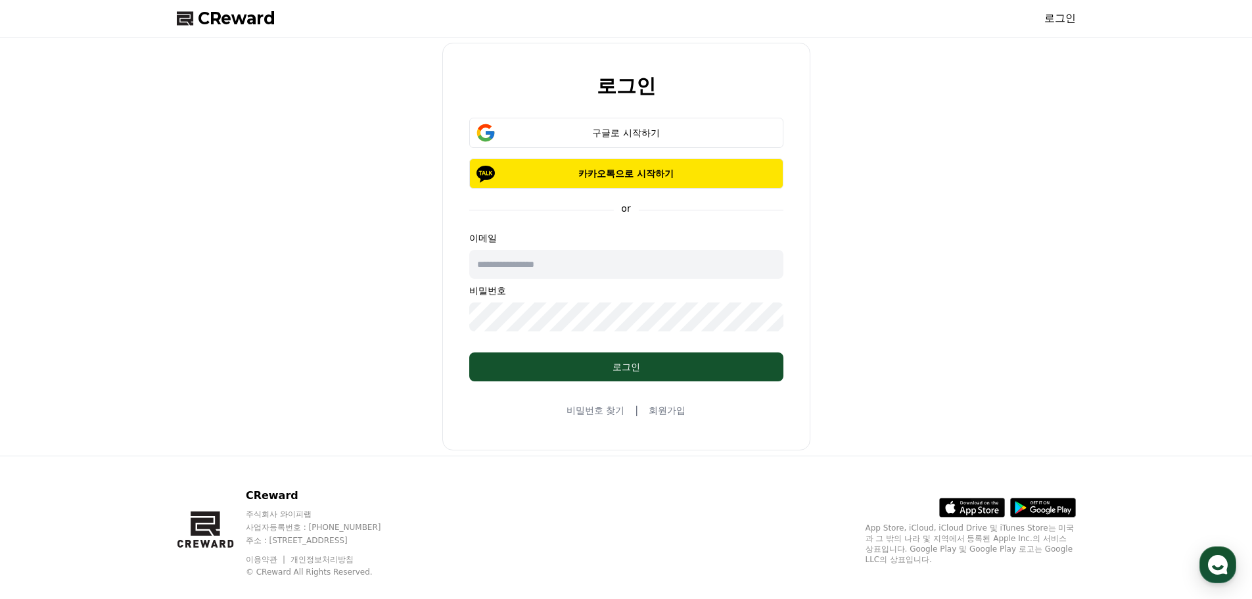
click at [579, 264] on input "text" at bounding box center [626, 264] width 314 height 29
type input "**********"
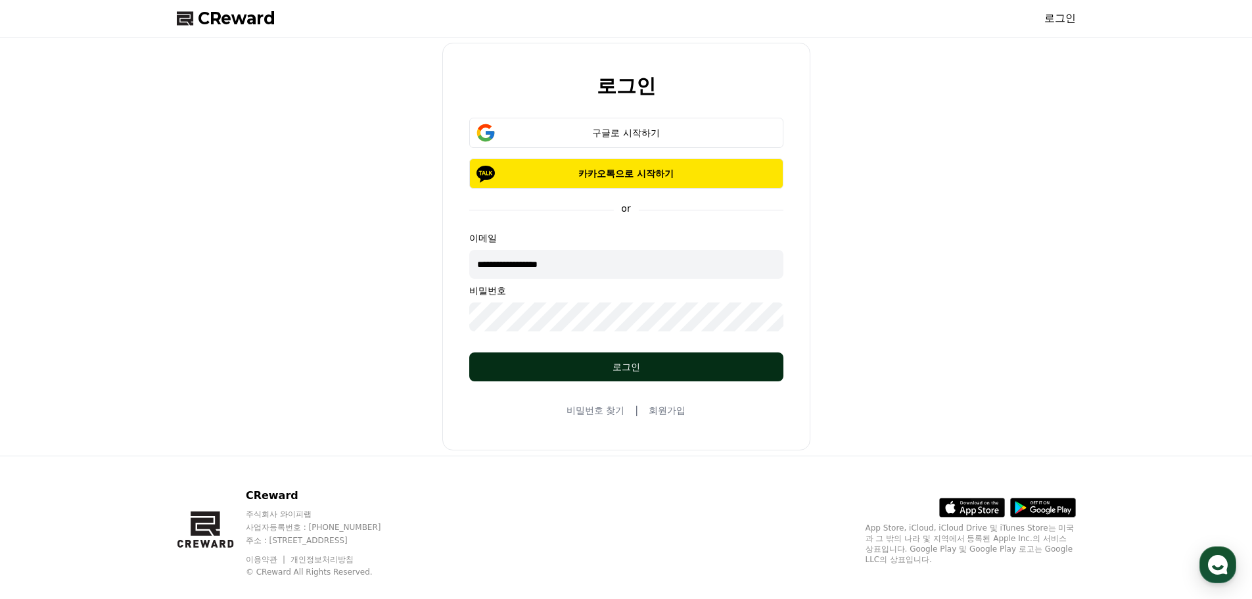
click at [564, 368] on div "로그인" at bounding box center [627, 366] width 262 height 13
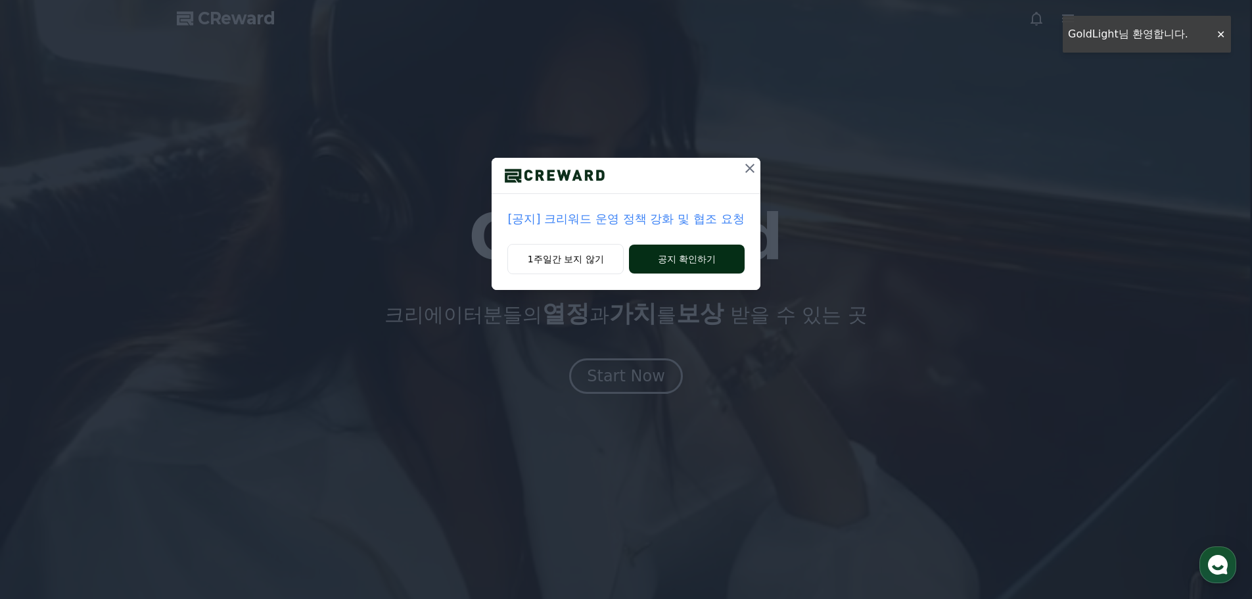
click at [680, 264] on button "공지 확인하기" at bounding box center [686, 258] width 115 height 29
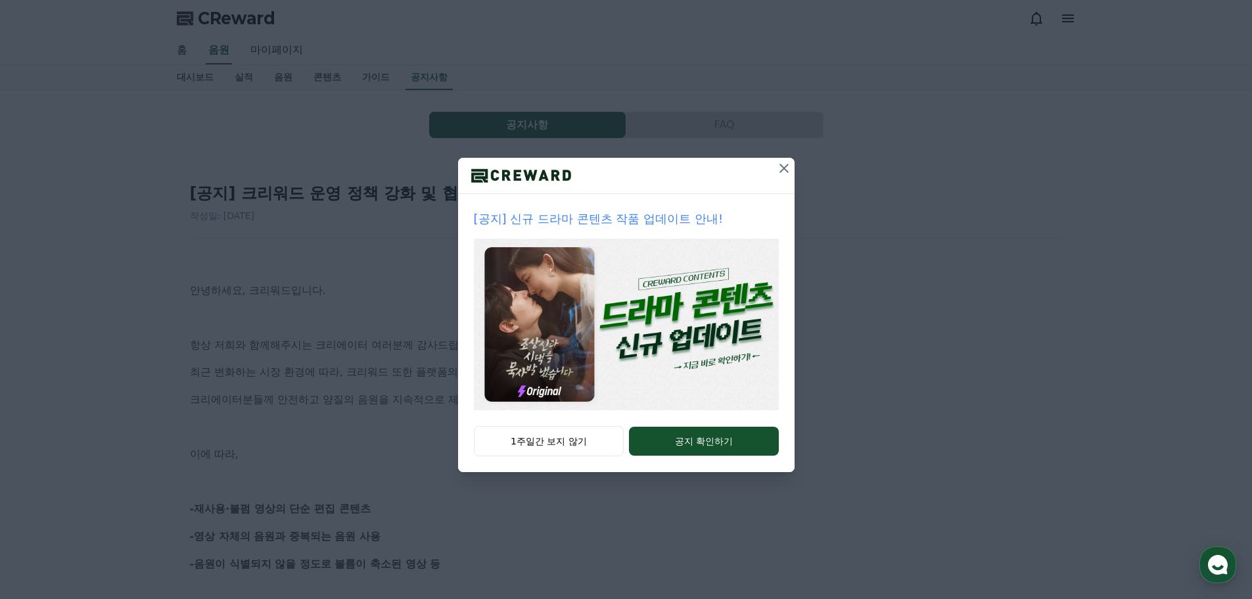
click at [783, 164] on icon at bounding box center [784, 168] width 16 height 16
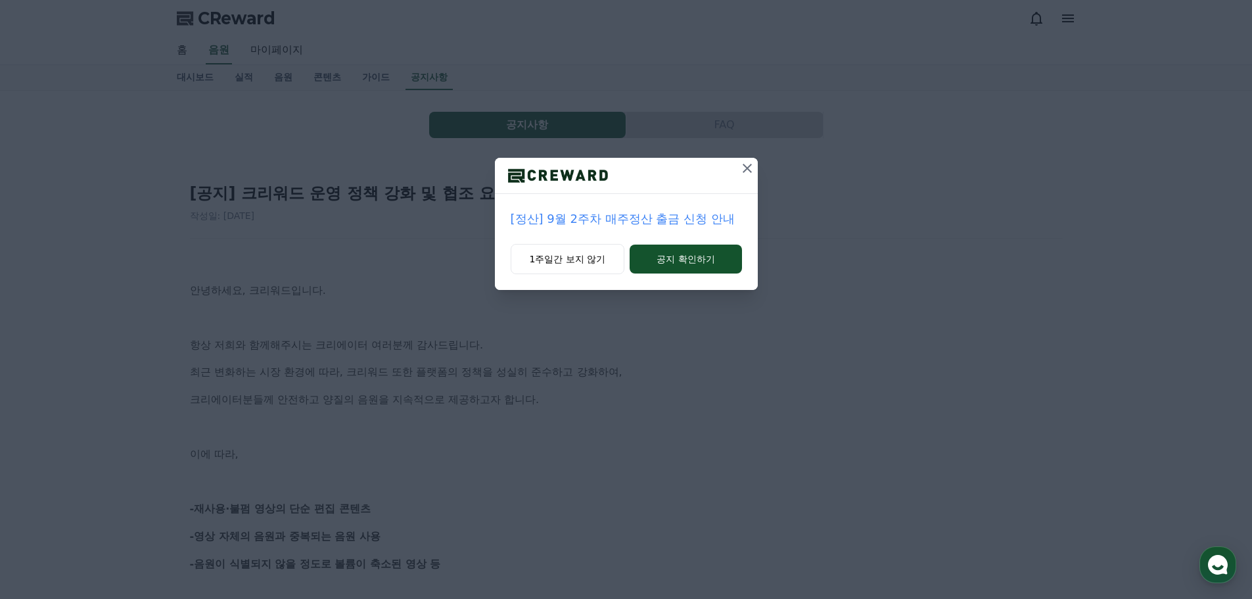
drag, startPoint x: 747, startPoint y: 166, endPoint x: 693, endPoint y: 157, distance: 54.7
click at [747, 166] on icon at bounding box center [747, 168] width 16 height 16
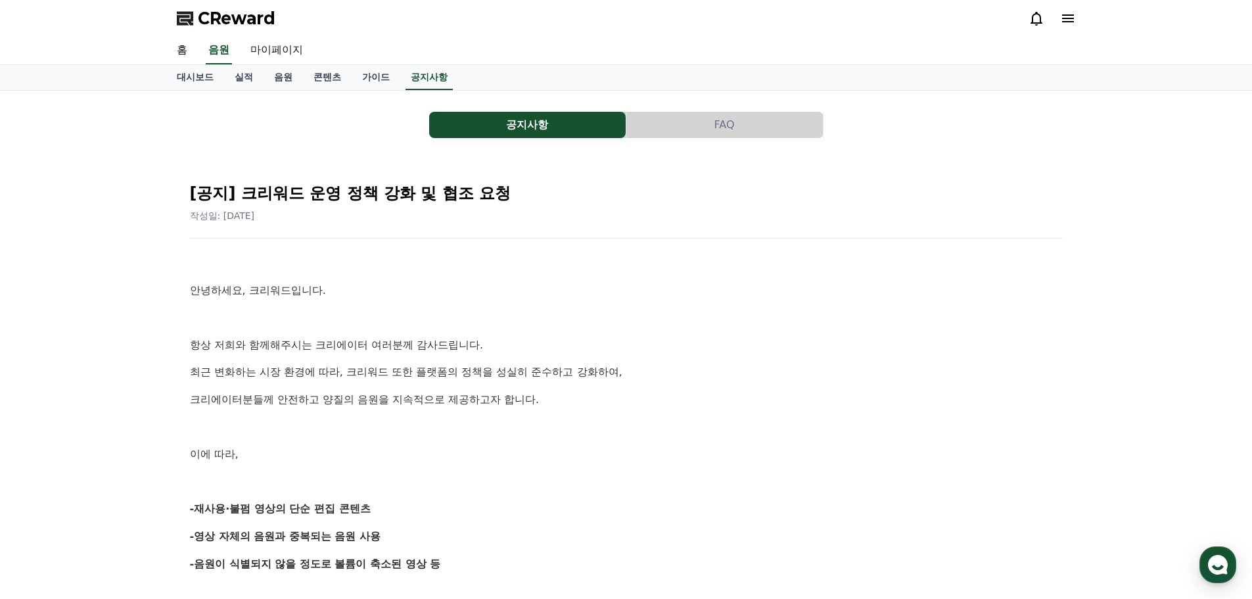
click at [275, 50] on link "마이페이지" at bounding box center [277, 51] width 74 height 28
select select "**********"
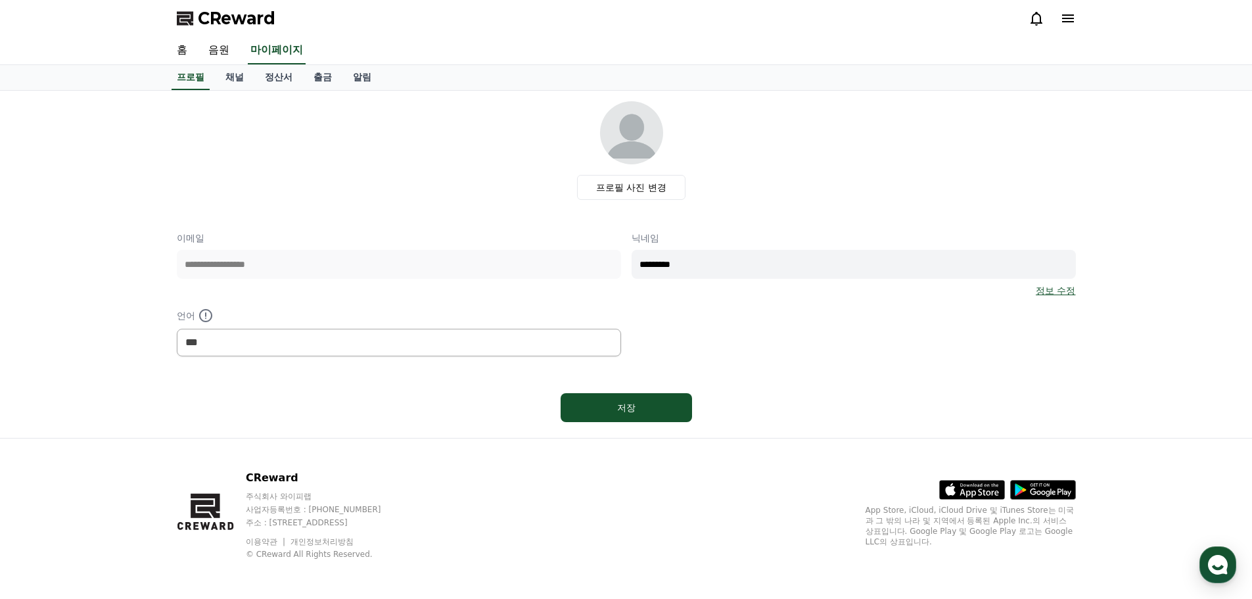
click at [274, 541] on link "이용약관" at bounding box center [266, 541] width 41 height 9
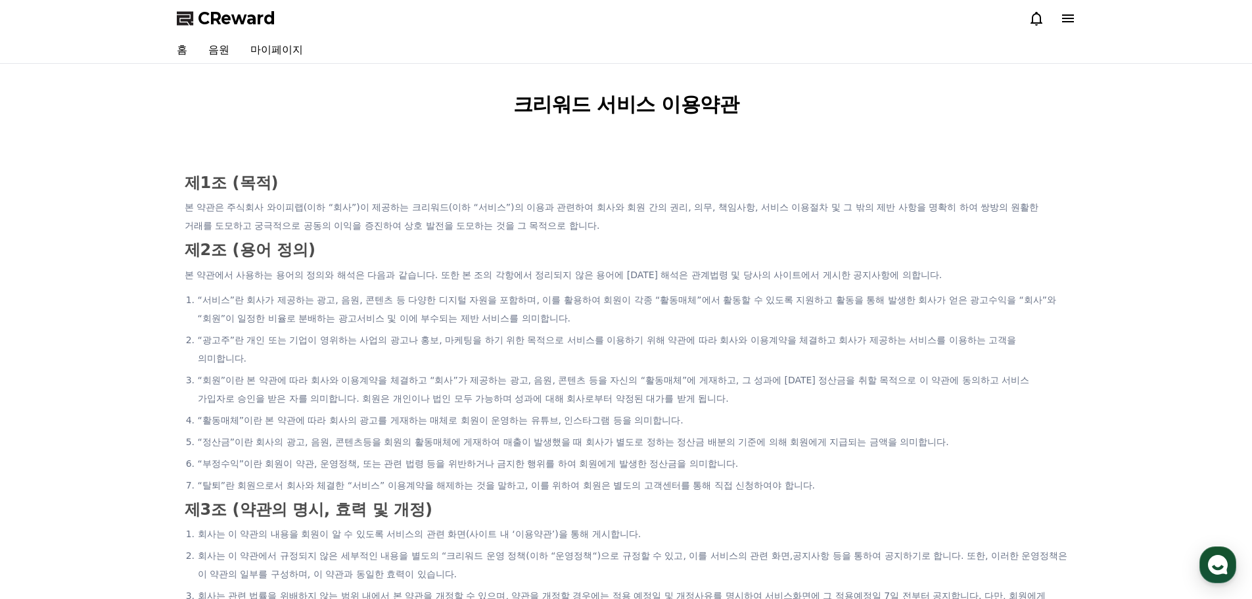
drag, startPoint x: 502, startPoint y: 337, endPoint x: 453, endPoint y: 354, distance: 51.3
click at [453, 354] on li "“광고주”란 개인 또는 기업이 영위하는 사업의 광고나 홍보, 마케팅을 하기 위한 목적으로 서비스를 이용하기 위해 약관에 따라 회사와 이용계약을…" at bounding box center [633, 349] width 870 height 37
click at [1069, 22] on icon at bounding box center [1068, 18] width 12 height 8
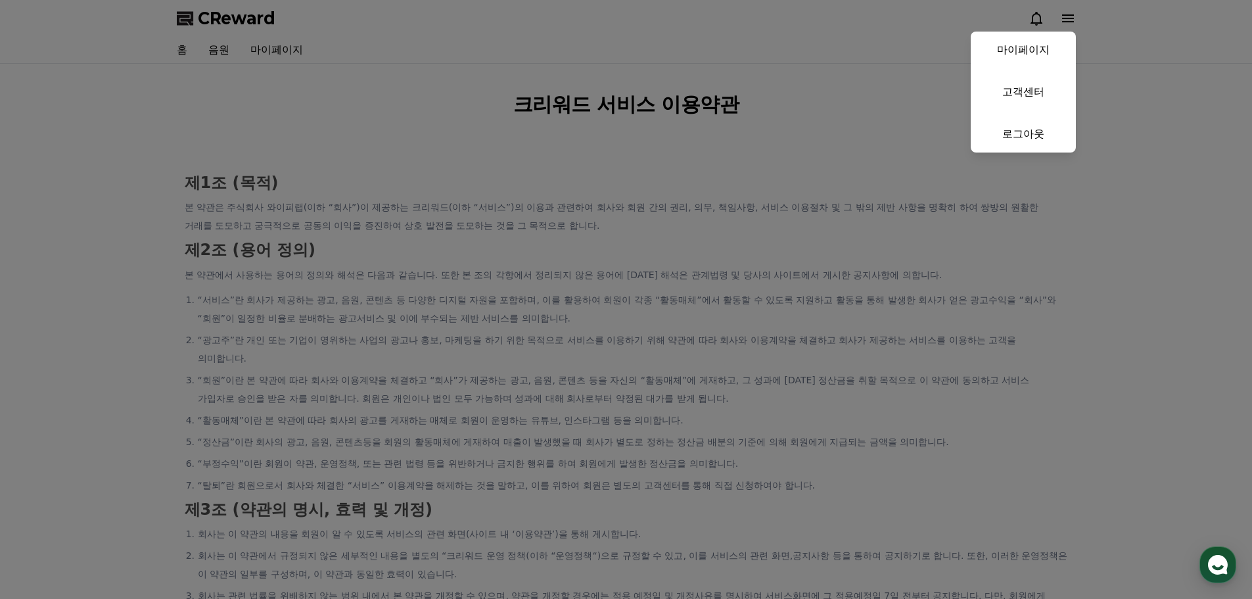
click at [1115, 69] on button "close" at bounding box center [626, 299] width 1252 height 599
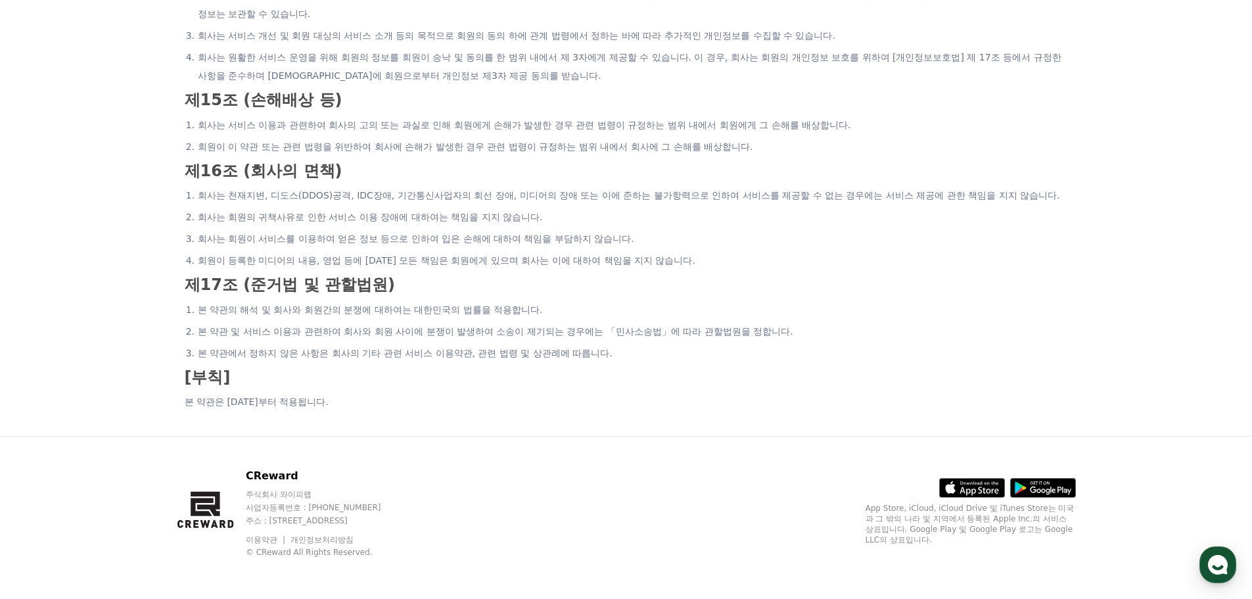
scroll to position [2575, 0]
click at [325, 538] on link "개인정보처리방침" at bounding box center [321, 538] width 63 height 9
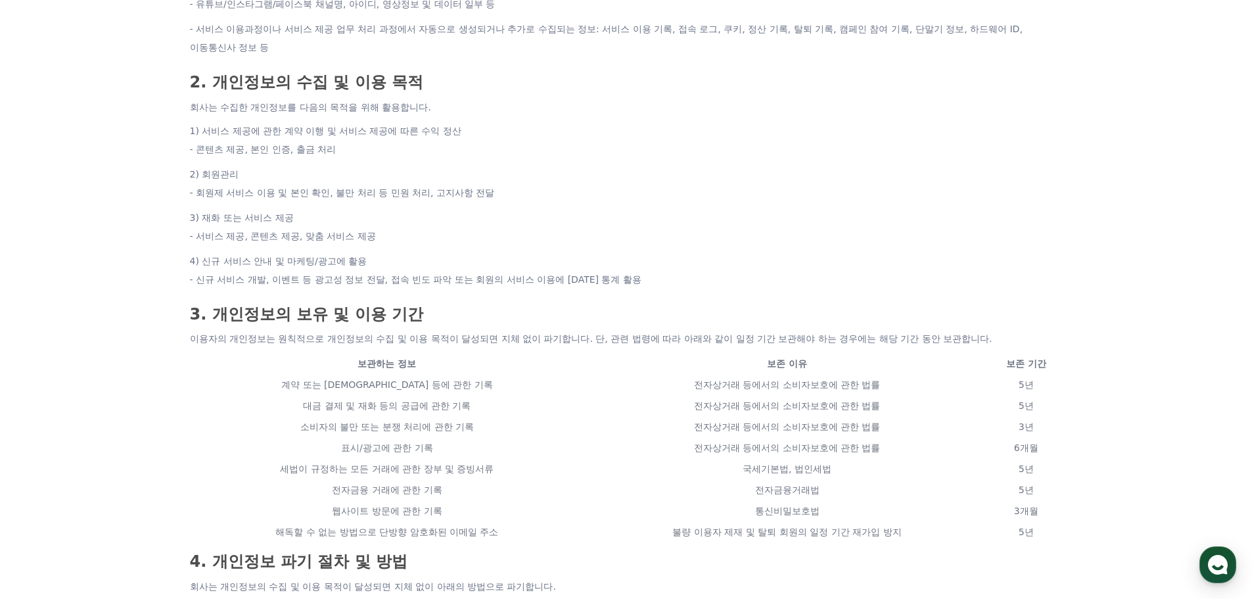
scroll to position [131, 0]
